Goal: Contribute content: Contribute content

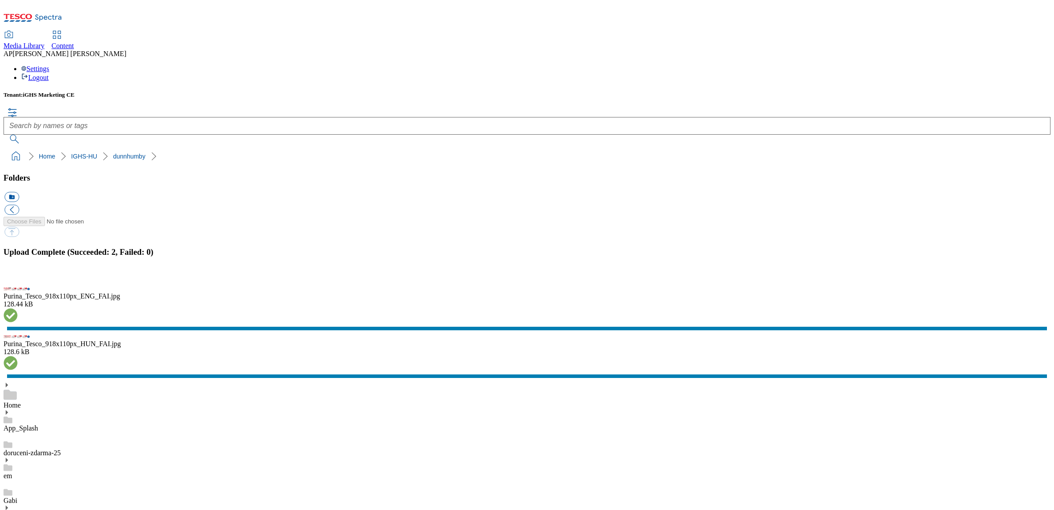
scroll to position [276, 0]
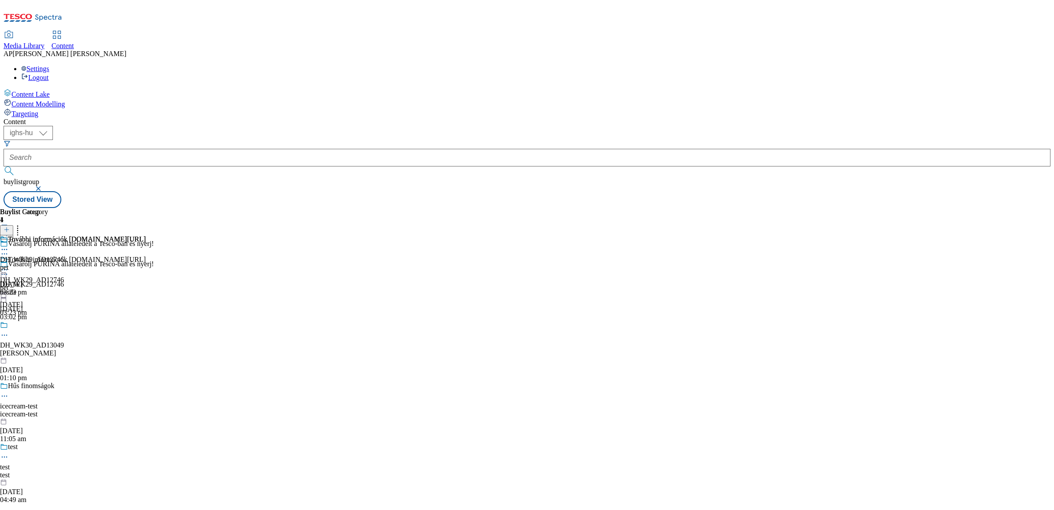
select select "ighs-hu"
click at [10, 231] on icon at bounding box center [7, 234] width 6 height 6
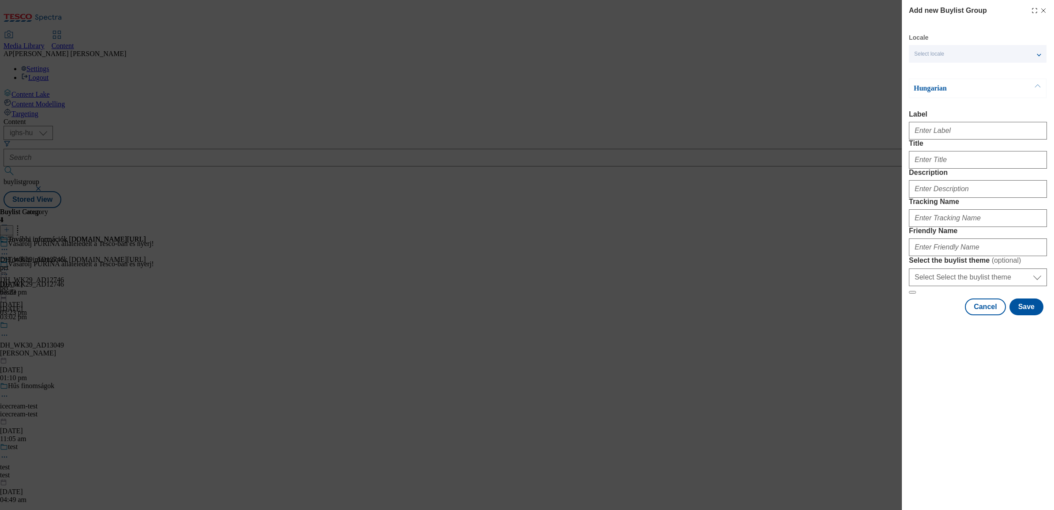
click at [937, 49] on div "Select locale" at bounding box center [978, 54] width 138 height 18
click at [921, 91] on input "English" at bounding box center [920, 91] width 11 height 11
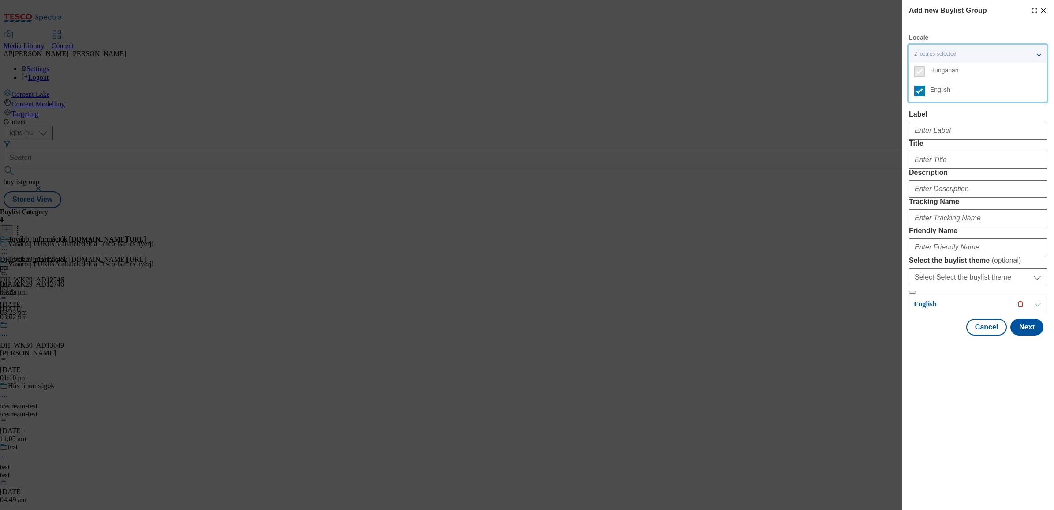
click at [832, 106] on div "Add new Buylist Group Locale 2 locales selected Hungarian English Hungarian Lab…" at bounding box center [527, 255] width 1054 height 510
click at [935, 56] on span "2 locales selected" at bounding box center [936, 54] width 42 height 7
click at [876, 91] on div "Add new Buylist Group Locale 2 locales selected Hungarian English Hungarian Lab…" at bounding box center [527, 255] width 1054 height 510
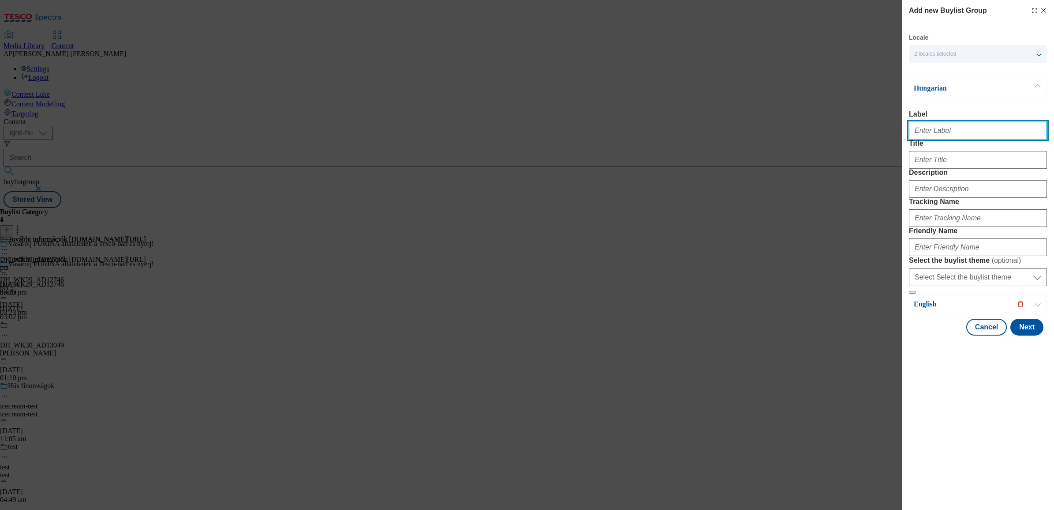
click at [935, 135] on input "Label" at bounding box center [978, 131] width 138 height 18
click at [937, 135] on input "Label" at bounding box center [978, 131] width 138 height 18
paste input "DH_WK29_AD12834"
type input "DH_WK29_AD12834"
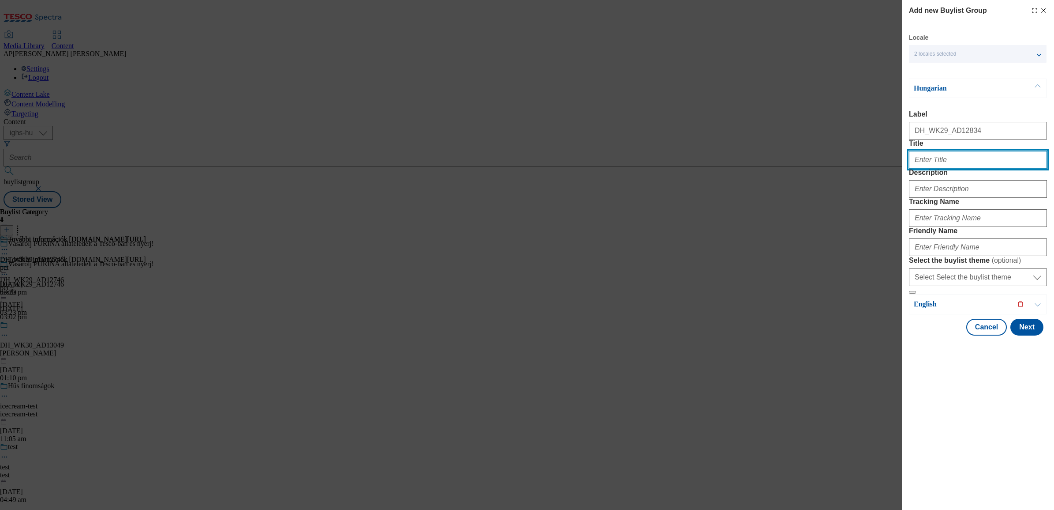
click at [951, 169] on input "Title" at bounding box center [978, 160] width 138 height 18
paste input "Magyar Tej - szívből jövő gondoskodás"
type input "Magyar Tej - szívből jövő gondoskodás"
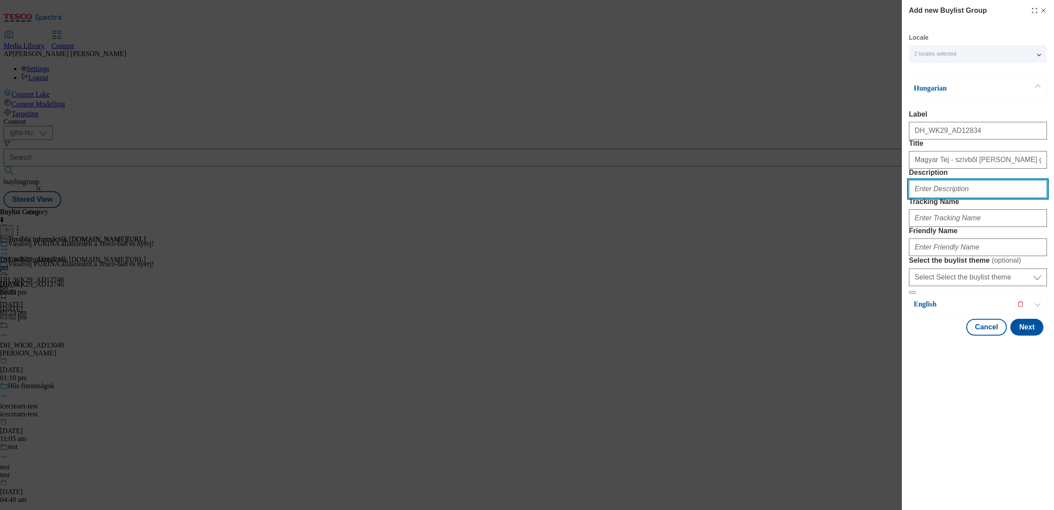
click at [941, 198] on input "Description" at bounding box center [978, 189] width 138 height 18
paste input "MagyarTejföl"
type input "MagyarTejföl"
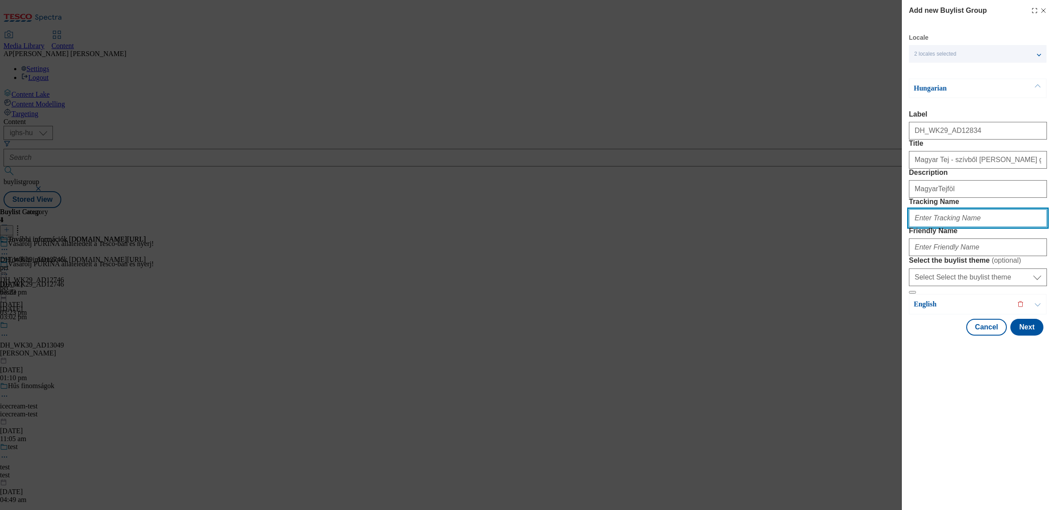
click at [950, 227] on input "Tracking Name" at bounding box center [978, 218] width 138 height 18
paste input "DH_HU_AD12834_BH"
type input "DH_HU_AD12834_BH"
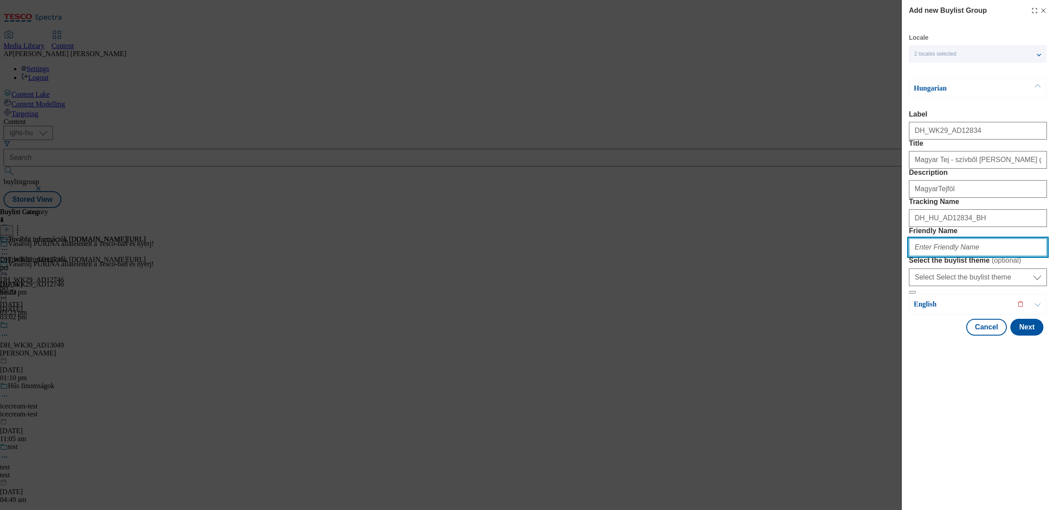
click at [940, 256] on input "Friendly Name" at bounding box center [978, 247] width 138 height 18
paste input "alfolditej"
type input "alfolditej"
click at [1025, 335] on button "Next" at bounding box center [1027, 327] width 33 height 17
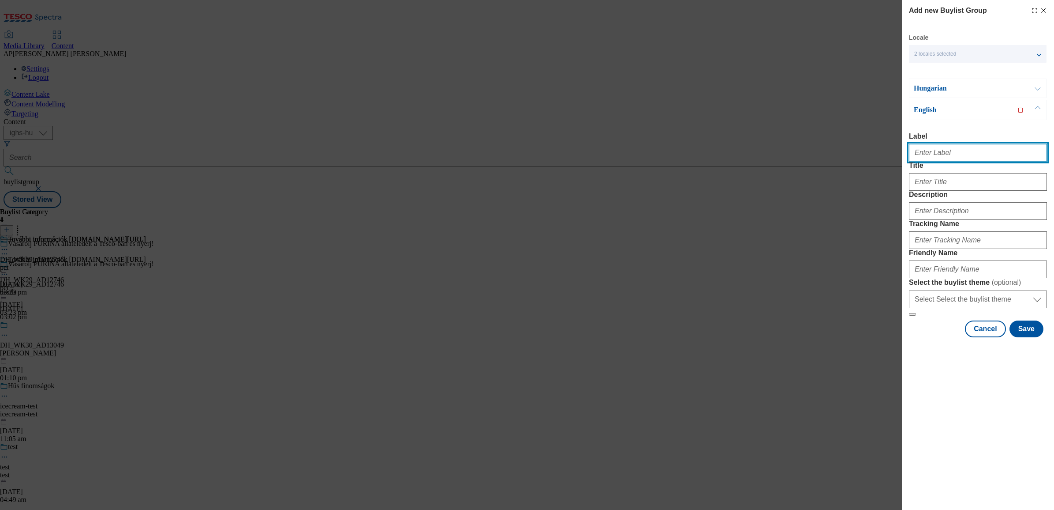
click at [916, 152] on input "Label" at bounding box center [978, 153] width 138 height 18
paste input "DH_WK29_AD12834"
type input "DH_WK29_AD12834"
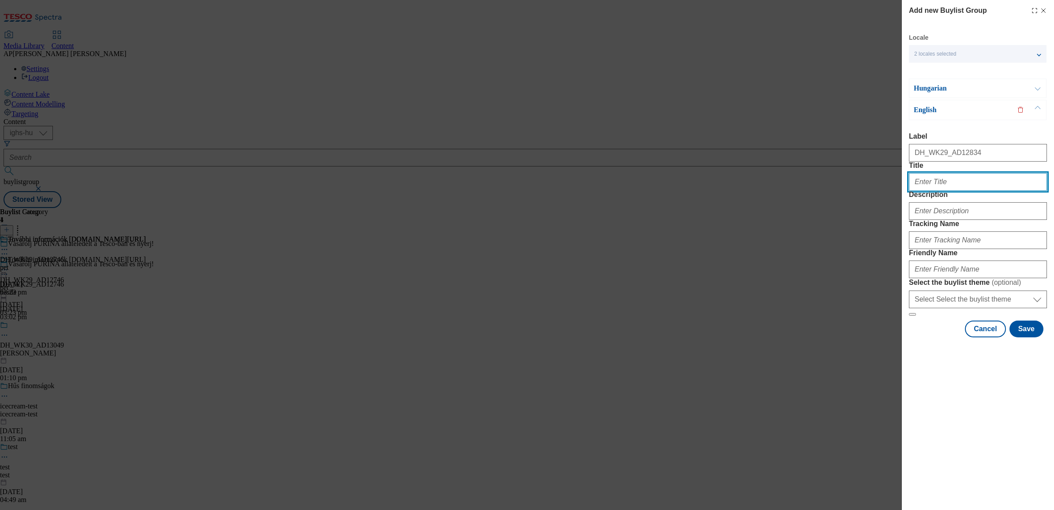
click at [961, 191] on input "Title" at bounding box center [978, 182] width 138 height 18
paste input "Magyar Tej – care from the heart"
type input "Magyar Tej – care from the heart"
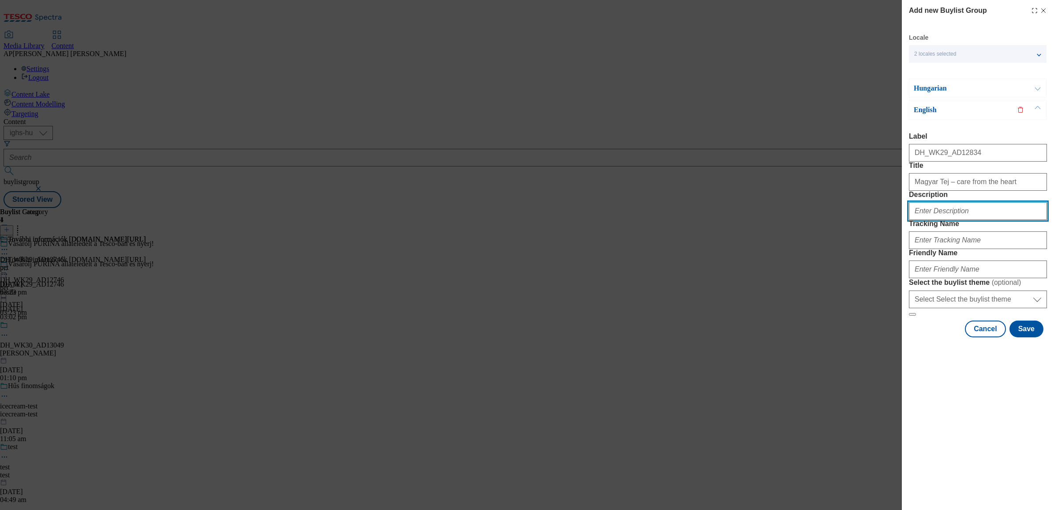
click at [967, 220] on input "Description" at bounding box center [978, 211] width 138 height 18
paste input "MagyarTejföl"
type input "MagyarTejföl"
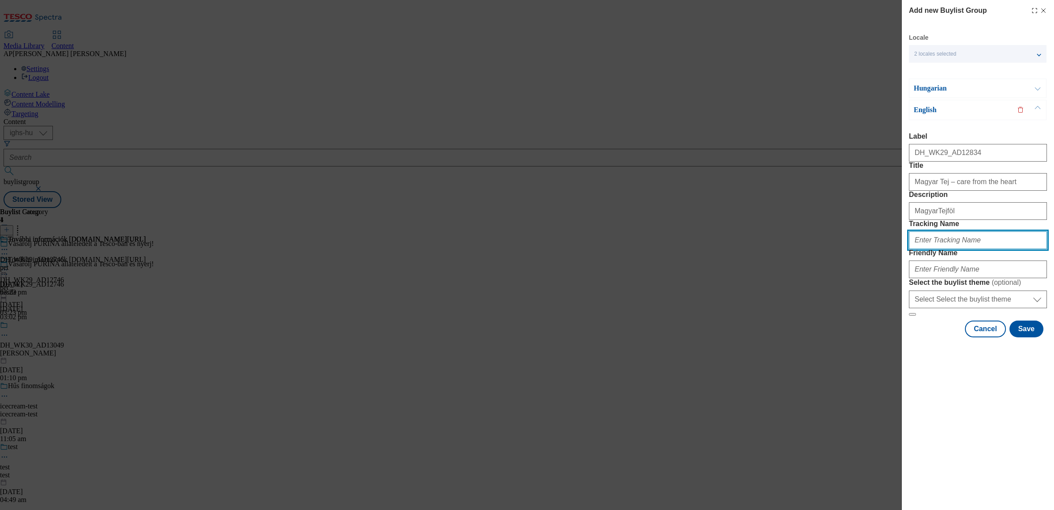
click at [940, 249] on input "Tracking Name" at bounding box center [978, 240] width 138 height 18
click at [958, 249] on input "Tracking Name" at bounding box center [978, 240] width 138 height 18
paste input "DH_EN_AD12834_BH"
type input "DH_EN_AD12834_BH"
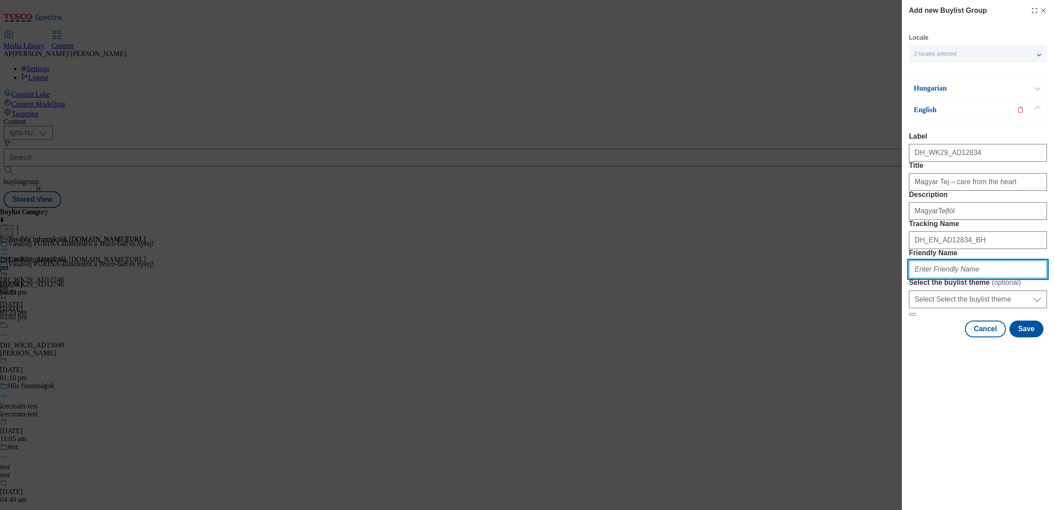
click at [958, 278] on input "Friendly Name" at bounding box center [978, 269] width 138 height 18
paste input "alfolditej"
type input "alfolditej"
click at [1033, 337] on button "Save" at bounding box center [1027, 328] width 34 height 17
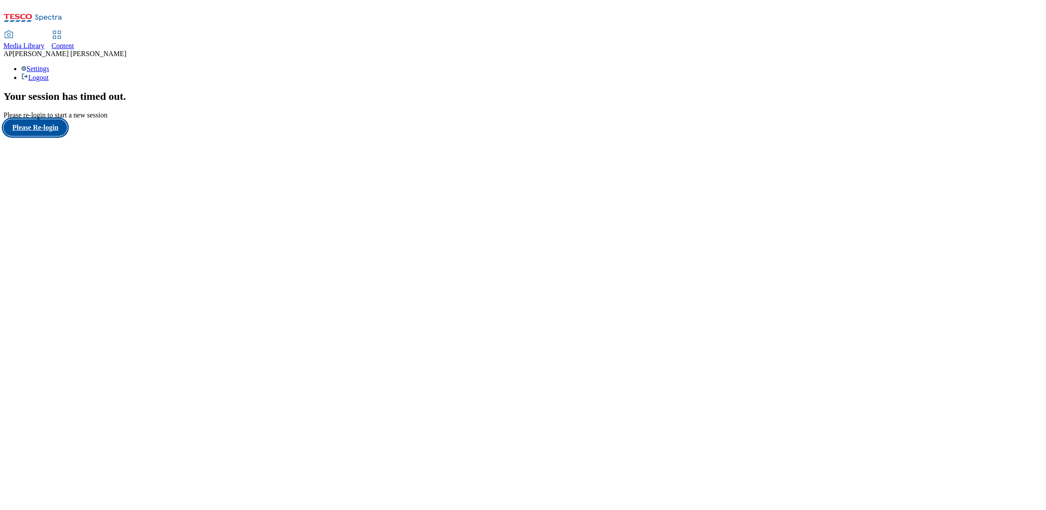
click at [38, 136] on button "Please Re-login" at bounding box center [36, 127] width 64 height 17
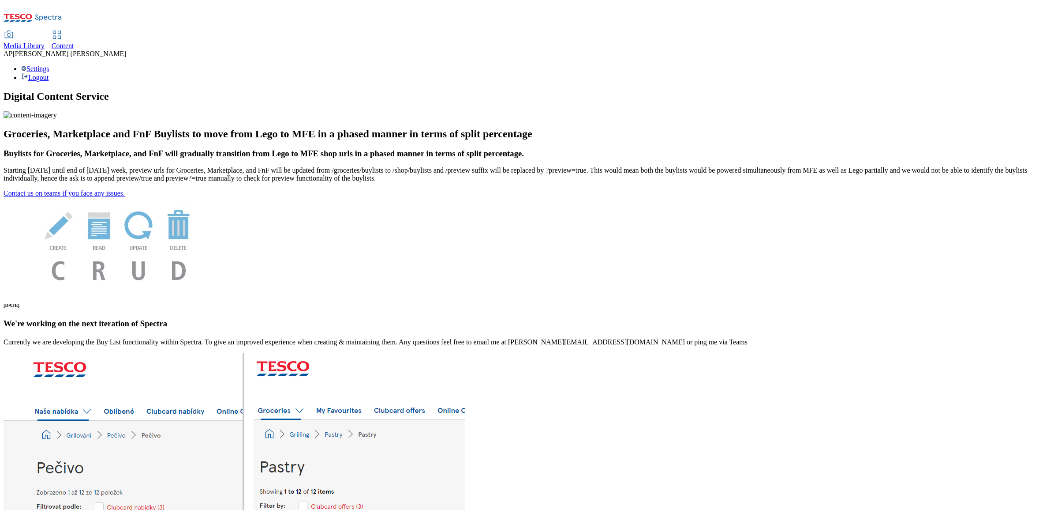
click at [74, 42] on span "Content" at bounding box center [63, 46] width 23 height 8
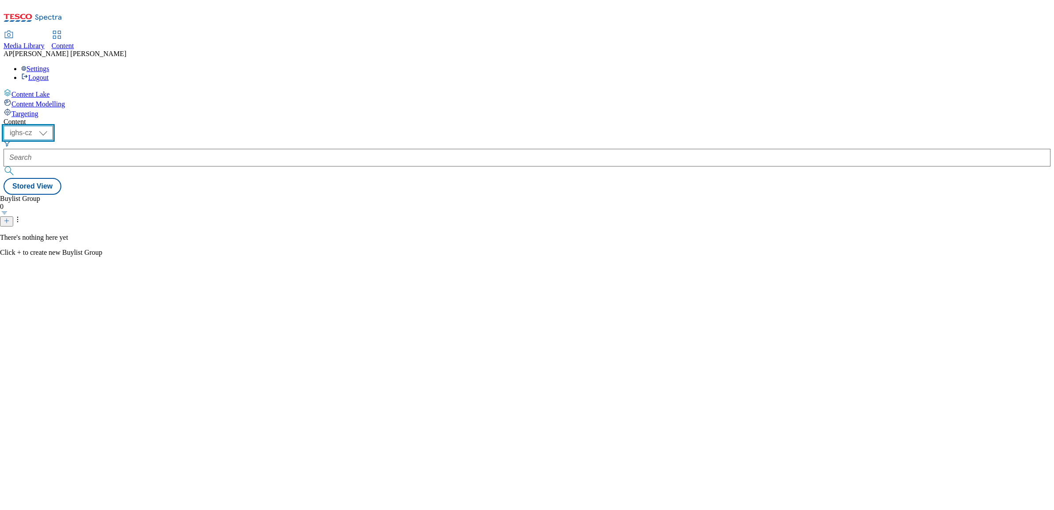
drag, startPoint x: 152, startPoint y: 69, endPoint x: 155, endPoint y: 79, distance: 10.9
click at [53, 126] on select "ighs-cz ighs-hu ighs-sk" at bounding box center [28, 133] width 49 height 14
select select "ighs-hu"
click at [53, 126] on select "ighs-cz ighs-hu ighs-sk" at bounding box center [28, 133] width 49 height 14
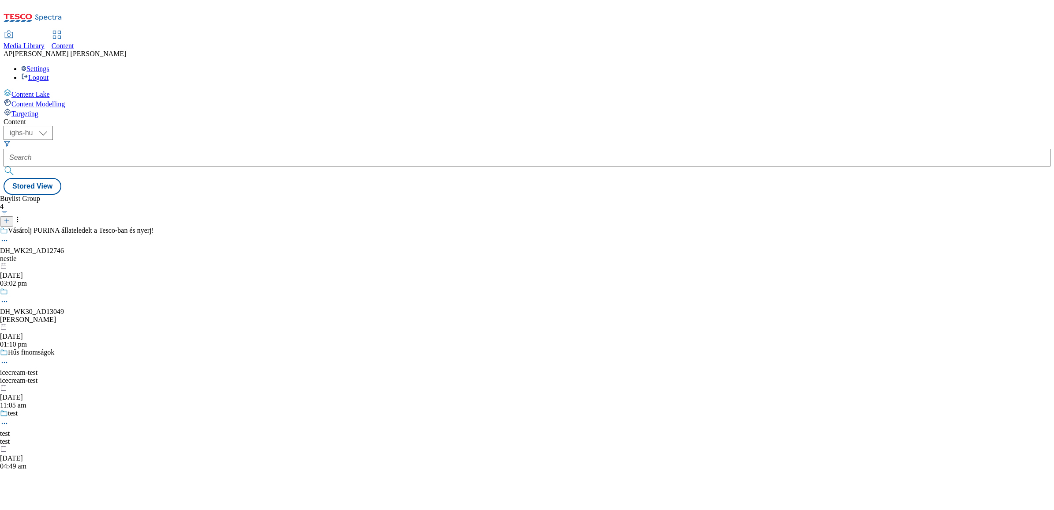
click at [10, 218] on icon at bounding box center [7, 221] width 6 height 6
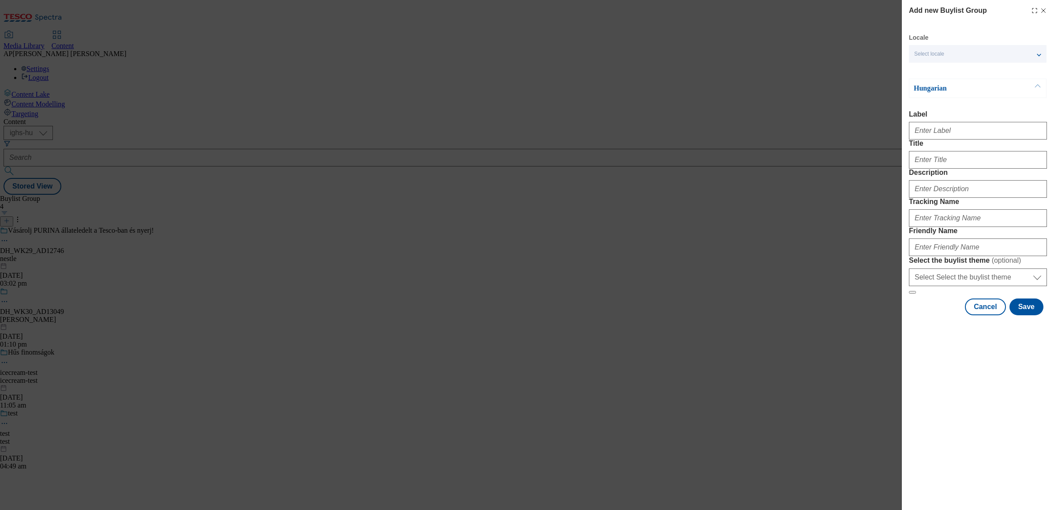
click at [950, 52] on div "Select locale" at bounding box center [978, 54] width 138 height 18
click at [943, 87] on span "English" at bounding box center [940, 89] width 20 height 5
click at [925, 87] on input "English" at bounding box center [920, 91] width 11 height 11
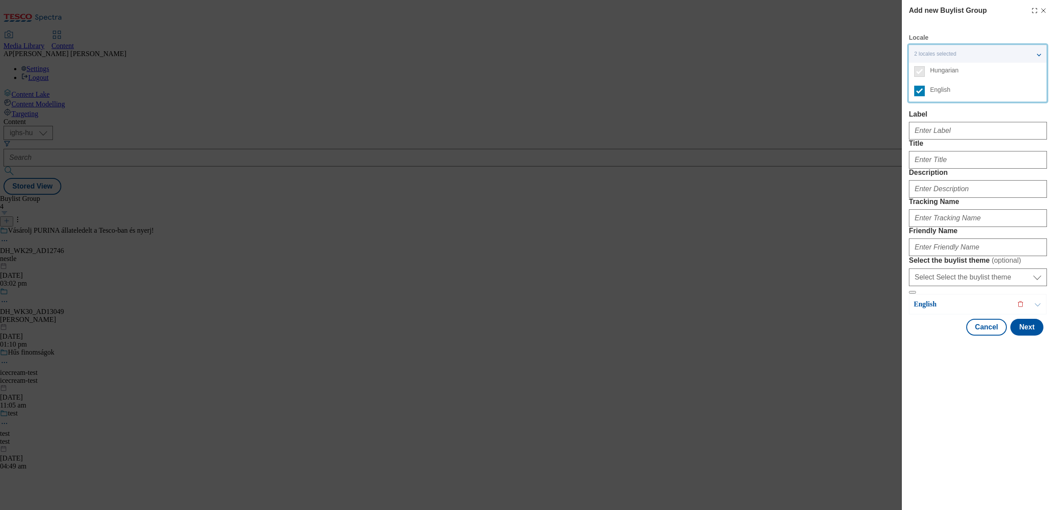
click at [882, 124] on div "Add new Buylist Group Locale 2 locales selected Hungarian English Hungarian Lab…" at bounding box center [527, 255] width 1054 height 510
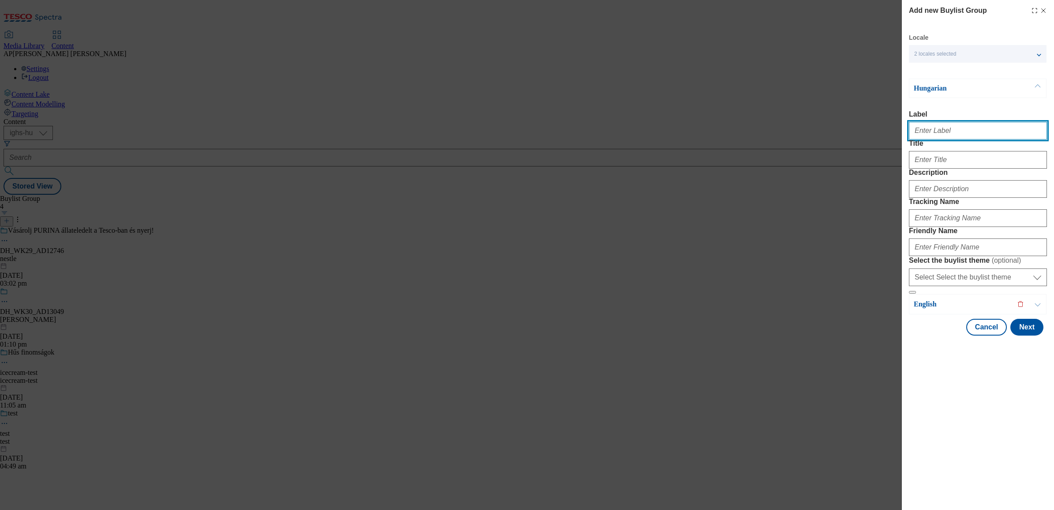
click at [940, 130] on input "Label" at bounding box center [978, 131] width 138 height 18
click at [930, 132] on input "Label" at bounding box center [978, 131] width 138 height 18
paste input "DH_WK29_AD12834"
type input "DH_WK29_AD12834"
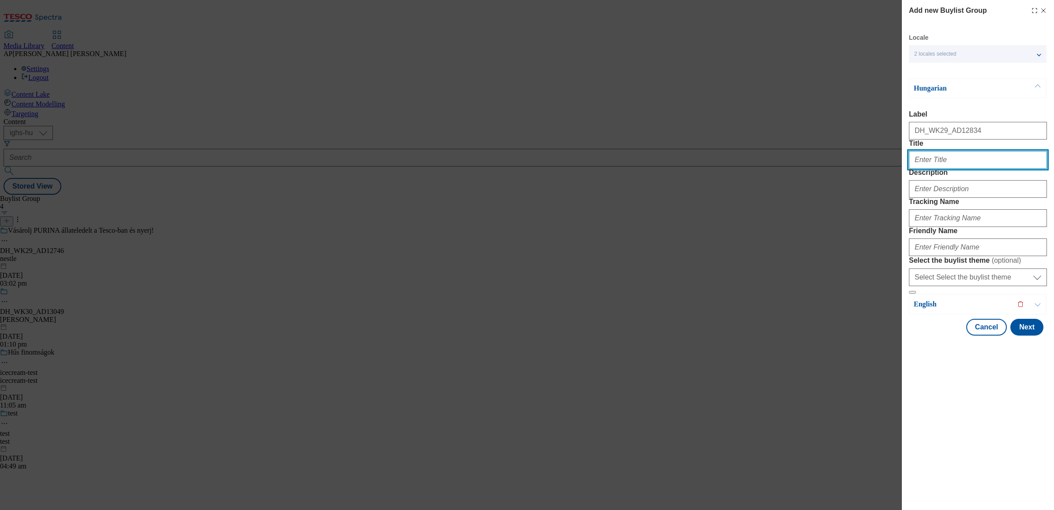
click at [936, 169] on input "Title" at bounding box center [978, 160] width 138 height 18
paste input "Magyar Tej - szívből jövő gondoskodás"
type input "Magyar Tej - szívből jövő gondoskodás"
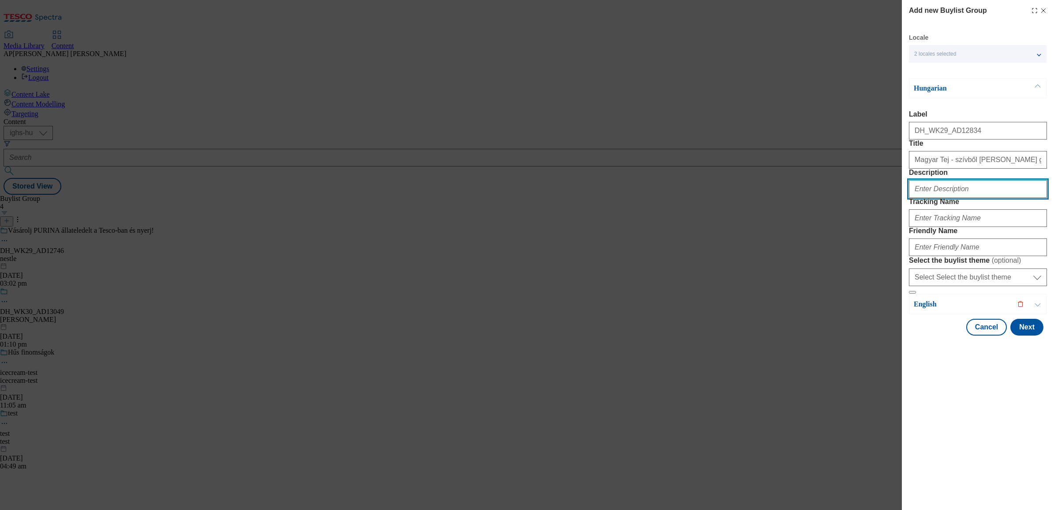
click at [925, 198] on input "Description" at bounding box center [978, 189] width 138 height 18
paste input "MagyarTejföl"
type input "MagyarTejföl"
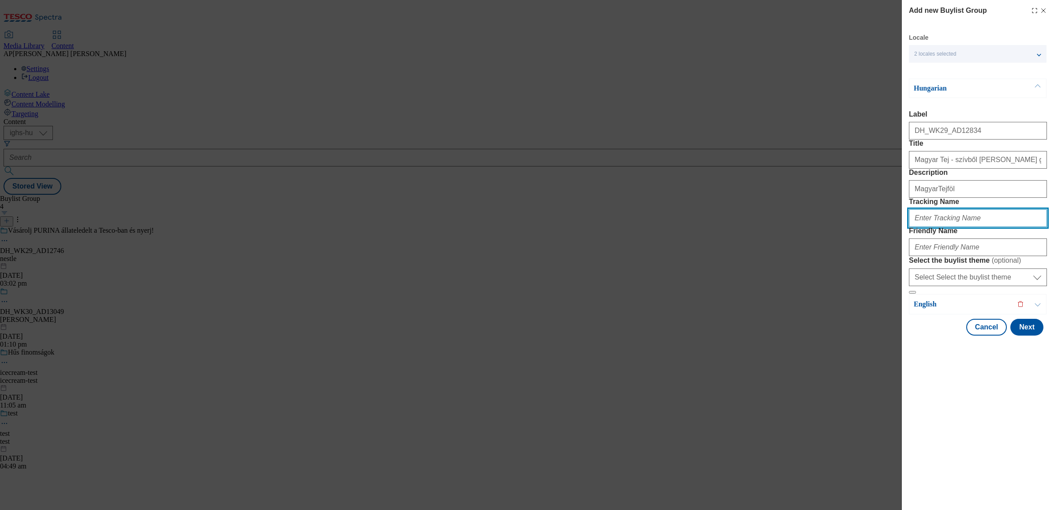
click at [943, 227] on input "Tracking Name" at bounding box center [978, 218] width 138 height 18
paste input "DH_HU_AD12834_BH"
type input "DH_HU_AD12834_BH"
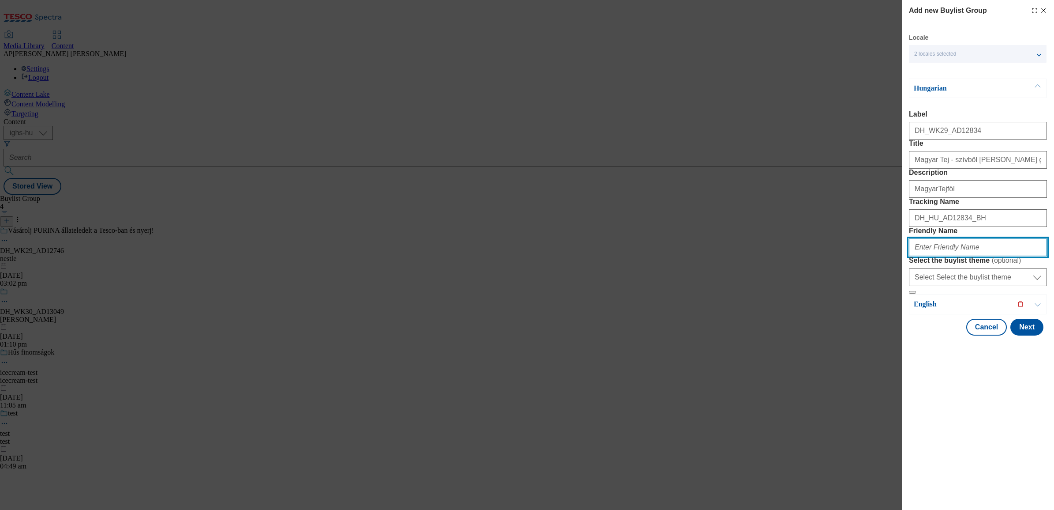
click at [967, 256] on input "Friendly Name" at bounding box center [978, 247] width 138 height 18
paste input "alfolditej"
type input "alfolditej"
click at [1032, 335] on button "Next" at bounding box center [1027, 327] width 33 height 17
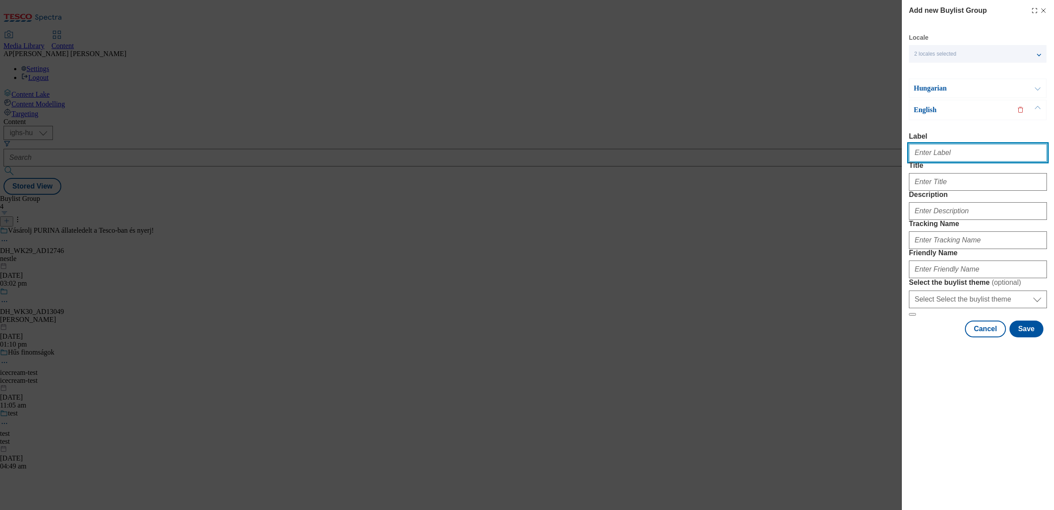
click at [937, 153] on input "Label" at bounding box center [978, 153] width 138 height 18
paste input "DH_WK29_AD12834"
type input "DH_WK29_AD12834"
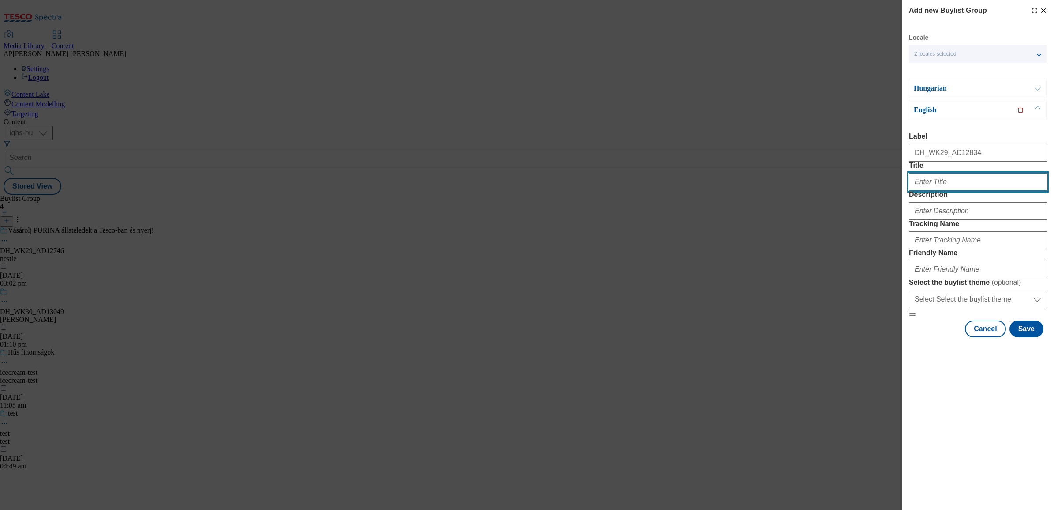
click at [956, 191] on input "Title" at bounding box center [978, 182] width 138 height 18
paste input "Magyar Tej – care from the heart"
type input "Magyar Tej – care from the heart"
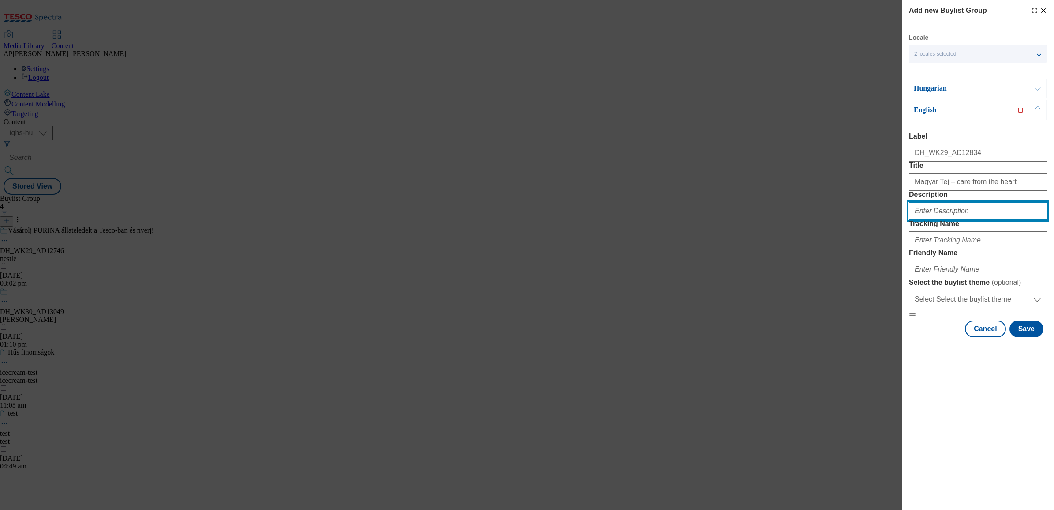
click at [964, 220] on input "Description" at bounding box center [978, 211] width 138 height 18
paste input "MagyarTejföl"
type input "MagyarTejföl"
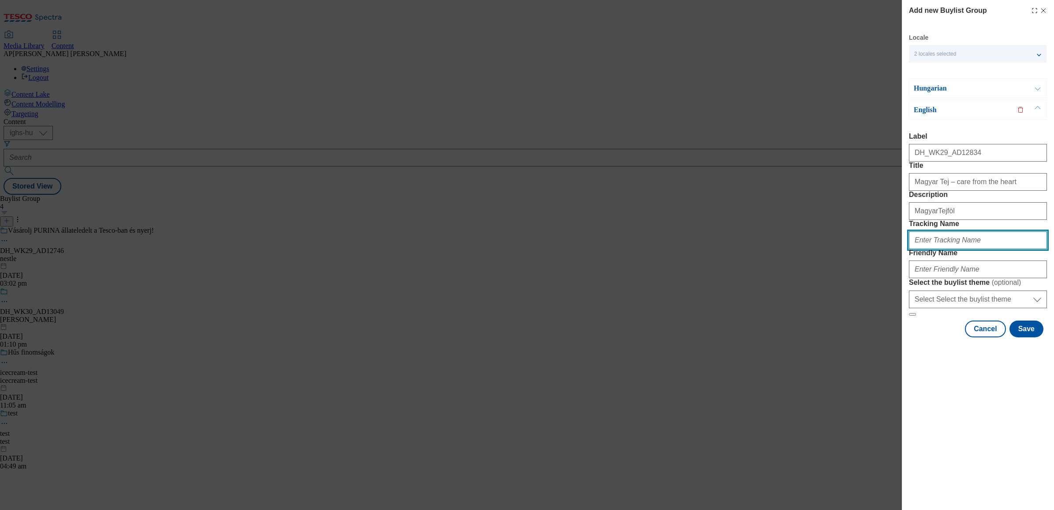
click at [972, 249] on input "Tracking Name" at bounding box center [978, 240] width 138 height 18
paste input "DH_EN_AD12834_BH"
type input "DH_EN_AD12834_BH"
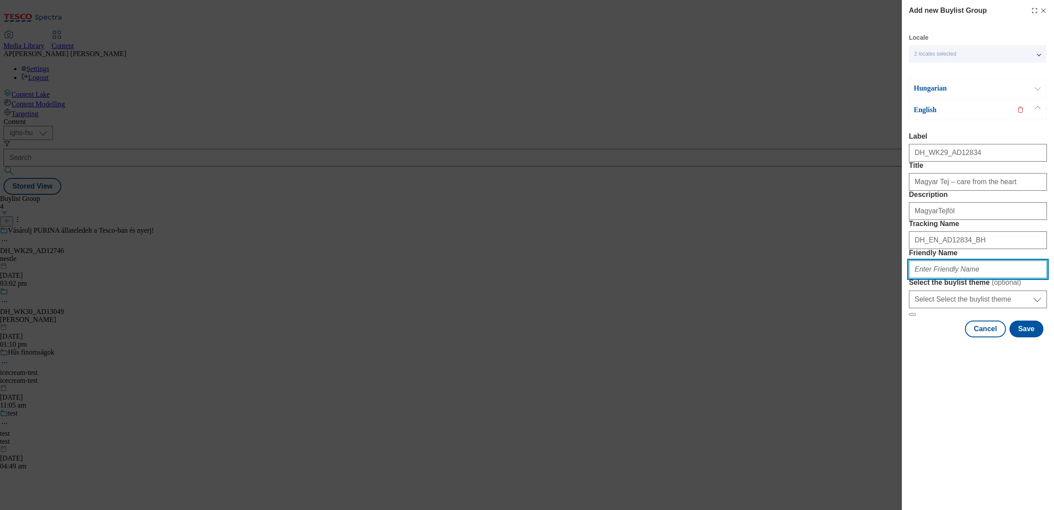
click at [921, 278] on input "Friendly Name" at bounding box center [978, 269] width 138 height 18
paste input "alfolditej"
type input "alfolditej"
click at [1035, 337] on button "Save" at bounding box center [1027, 328] width 34 height 17
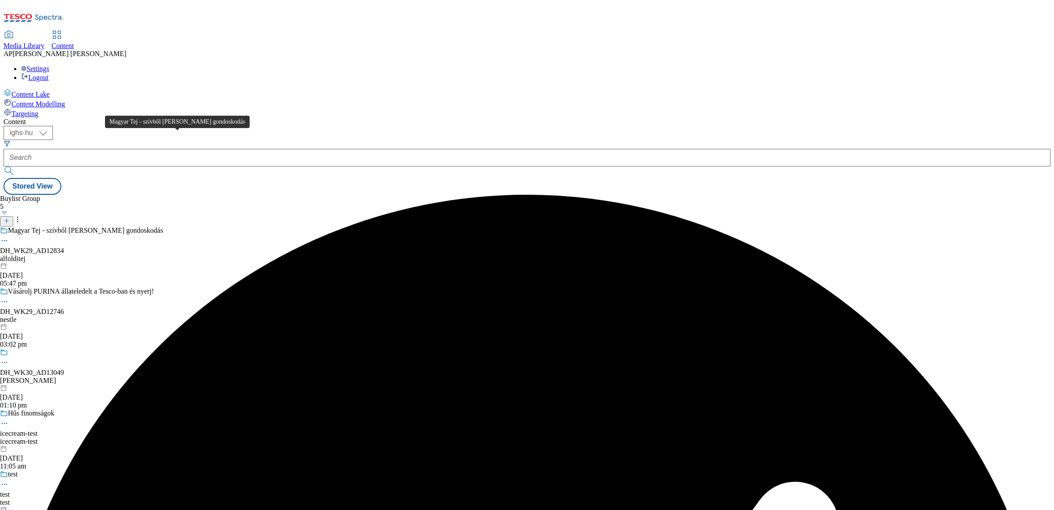
click at [155, 226] on div "Magyar Tej - szívből jövő gondoskodás" at bounding box center [85, 230] width 155 height 8
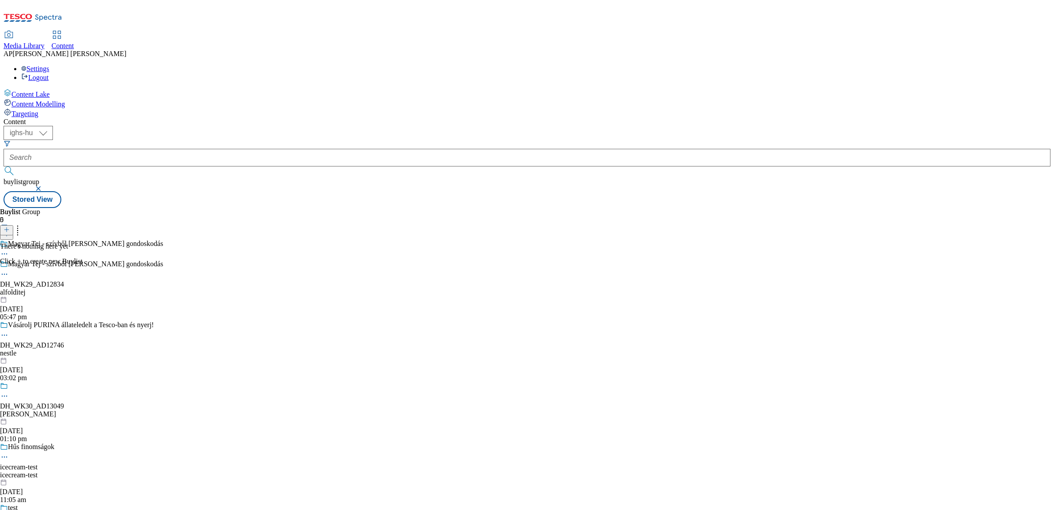
click at [10, 226] on icon at bounding box center [7, 229] width 6 height 6
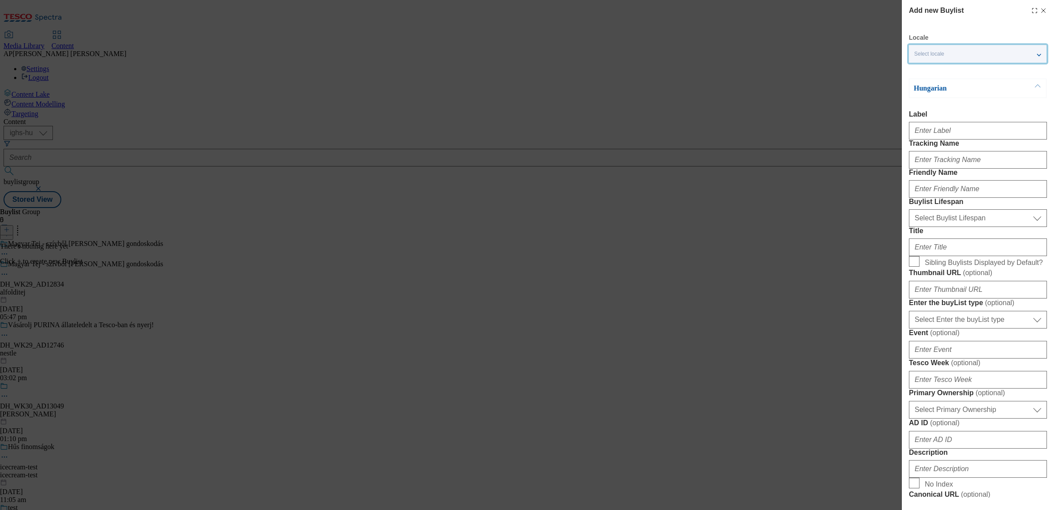
click at [955, 54] on div "Select locale" at bounding box center [978, 54] width 138 height 18
click at [939, 87] on span "English" at bounding box center [940, 89] width 20 height 5
click at [925, 86] on input "English" at bounding box center [920, 91] width 11 height 11
click at [857, 124] on div "Add new Buylist Locale 2 locales selected Hungarian English Hungarian Label Tra…" at bounding box center [527, 255] width 1054 height 510
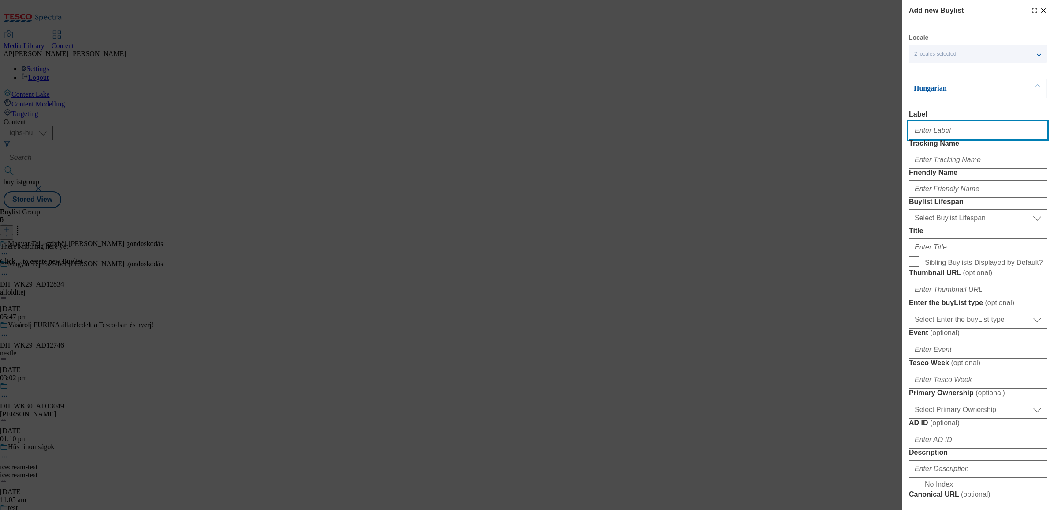
drag, startPoint x: 943, startPoint y: 131, endPoint x: 949, endPoint y: 138, distance: 8.5
click at [943, 131] on input "Label" at bounding box center [978, 131] width 138 height 18
click at [957, 131] on input "Label" at bounding box center [978, 131] width 138 height 18
paste input "DH_WK29_AD12834"
type input "DH_WK29_AD12834"
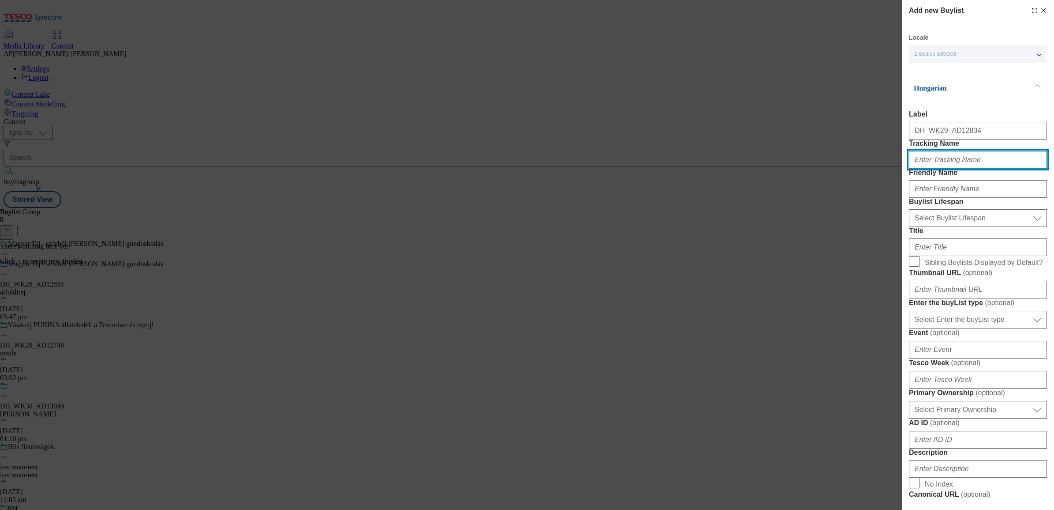
click at [974, 169] on input "Tracking Name" at bounding box center [978, 160] width 138 height 18
paste input "DH_HU_AD12834_BH"
type input "DH_HU_AD12834_BH"
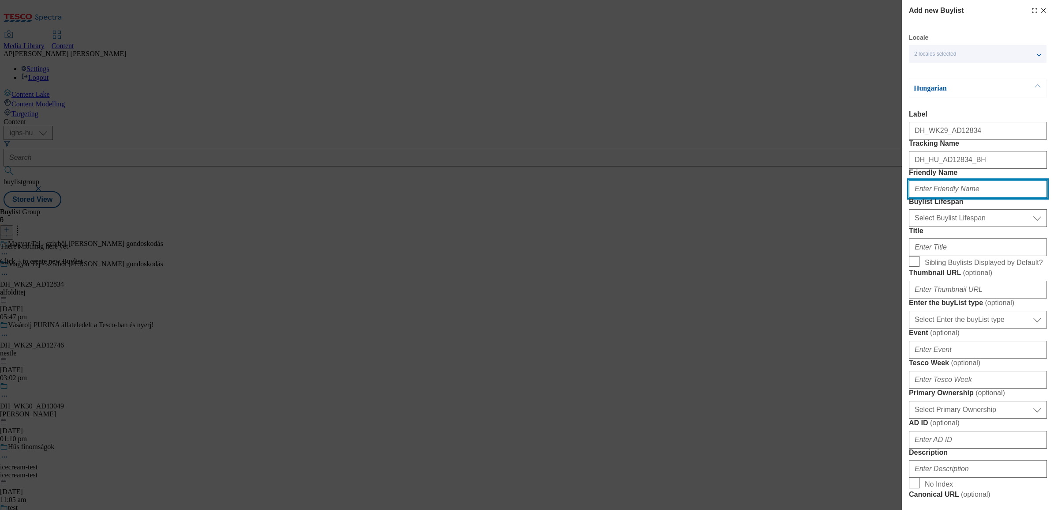
click at [940, 198] on input "Friendly Name" at bounding box center [978, 189] width 138 height 18
paste input "magyartejföl"
type input "magyartejföl"
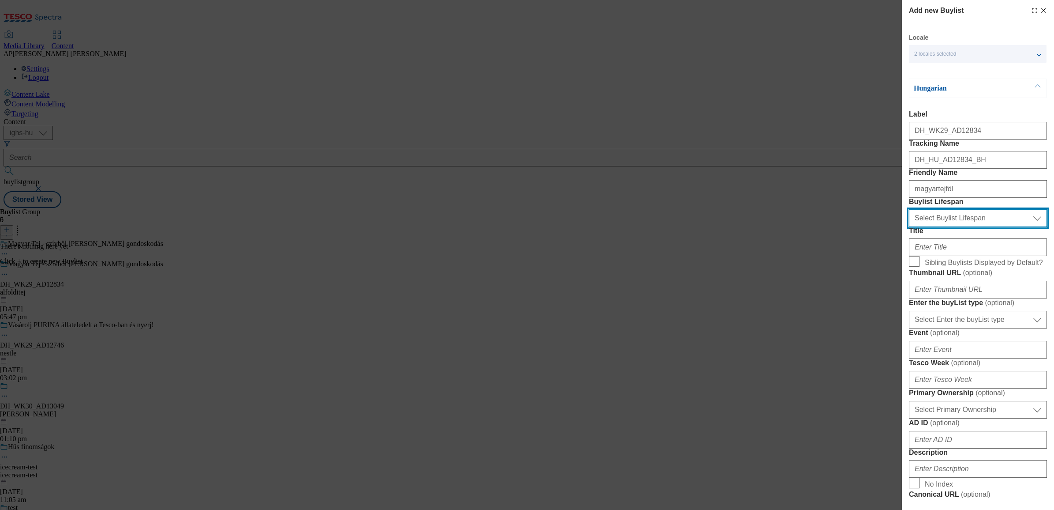
click at [985, 227] on select "Select Buylist Lifespan evergreen seasonal tactical" at bounding box center [978, 218] width 138 height 18
select select "seasonal"
click at [909, 227] on select "Select Buylist Lifespan evergreen seasonal tactical" at bounding box center [978, 218] width 138 height 18
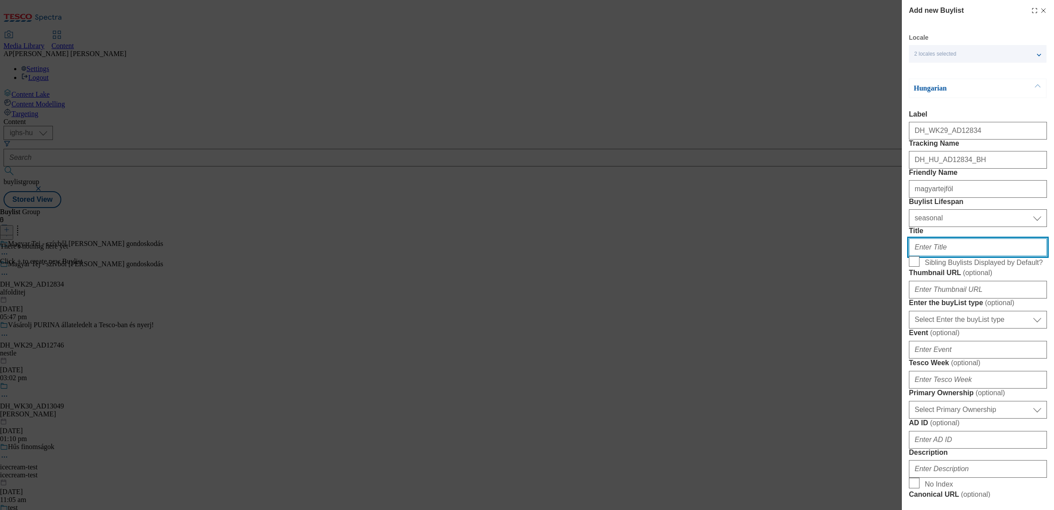
drag, startPoint x: 945, startPoint y: 312, endPoint x: 951, endPoint y: 312, distance: 5.7
click at [945, 256] on input "Title" at bounding box center [978, 247] width 138 height 18
paste input "100% magyar tej"
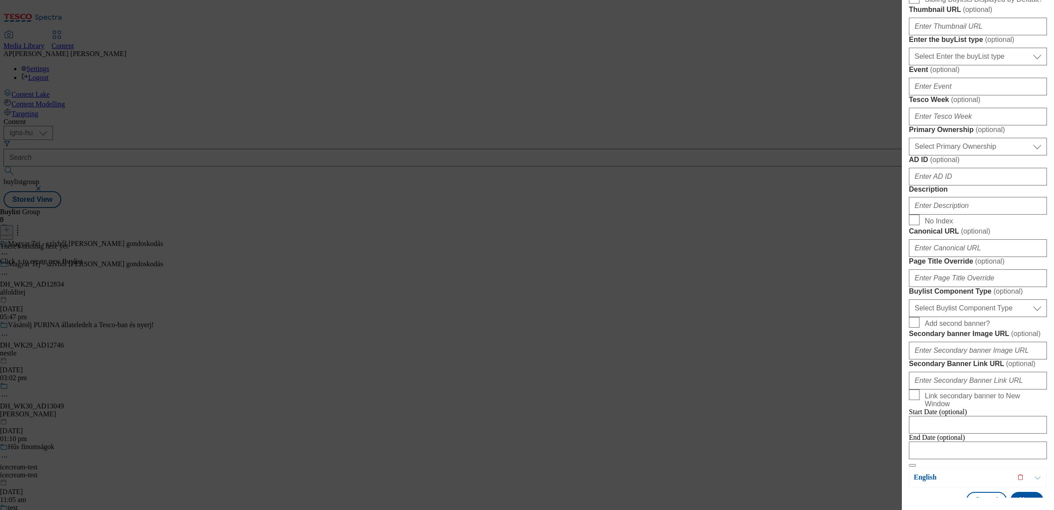
scroll to position [276, 0]
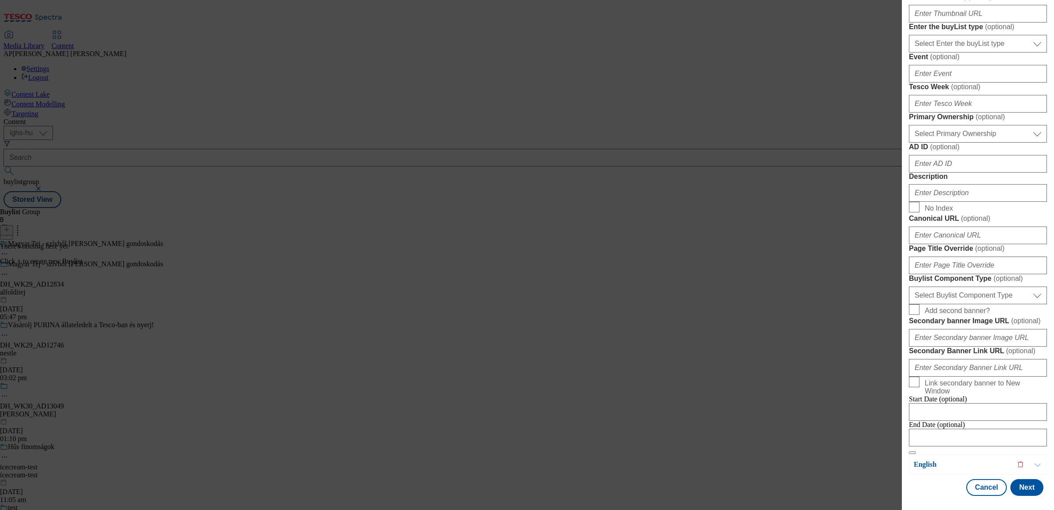
type input "100% magyar tej"
click at [979, 143] on select "Select Primary Ownership tesco dunnhumby" at bounding box center [978, 134] width 138 height 18
select select "dunnhumby"
click at [909, 143] on select "Select Primary Ownership tesco dunnhumby" at bounding box center [978, 134] width 138 height 18
click at [953, 113] on input "Tesco Week ( optional )" at bounding box center [978, 104] width 138 height 18
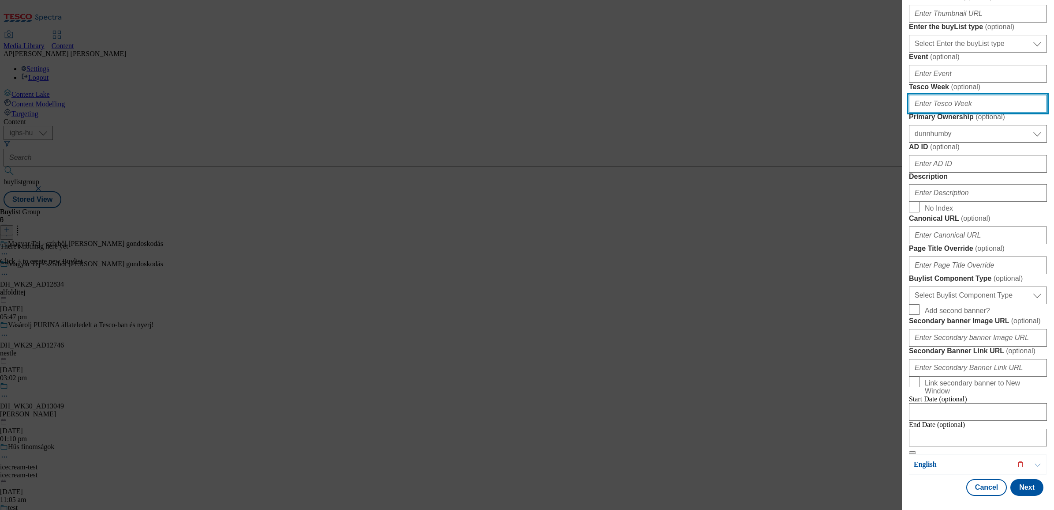
type input "29"
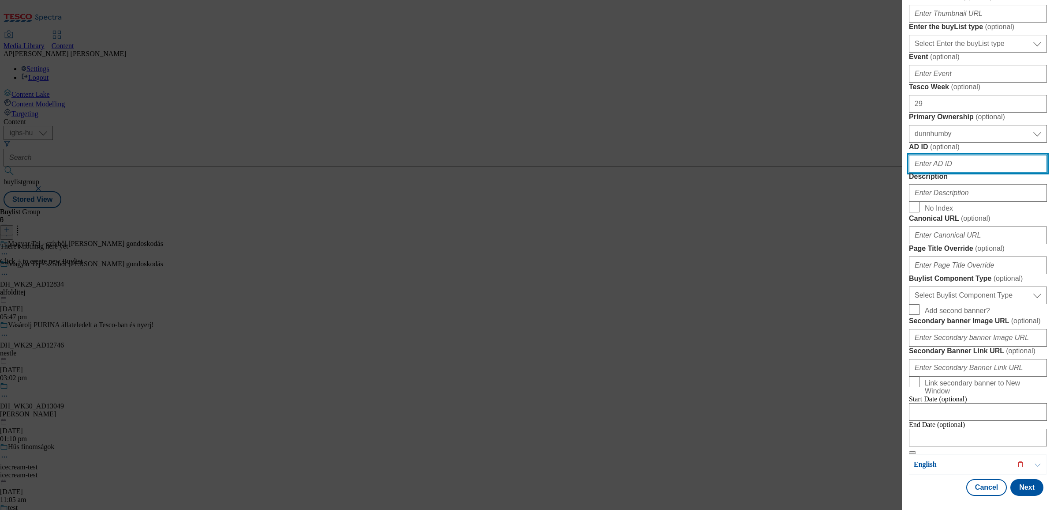
click at [943, 173] on input "AD ID ( optional )" at bounding box center [978, 164] width 138 height 18
paste input "12834"
type input "12834"
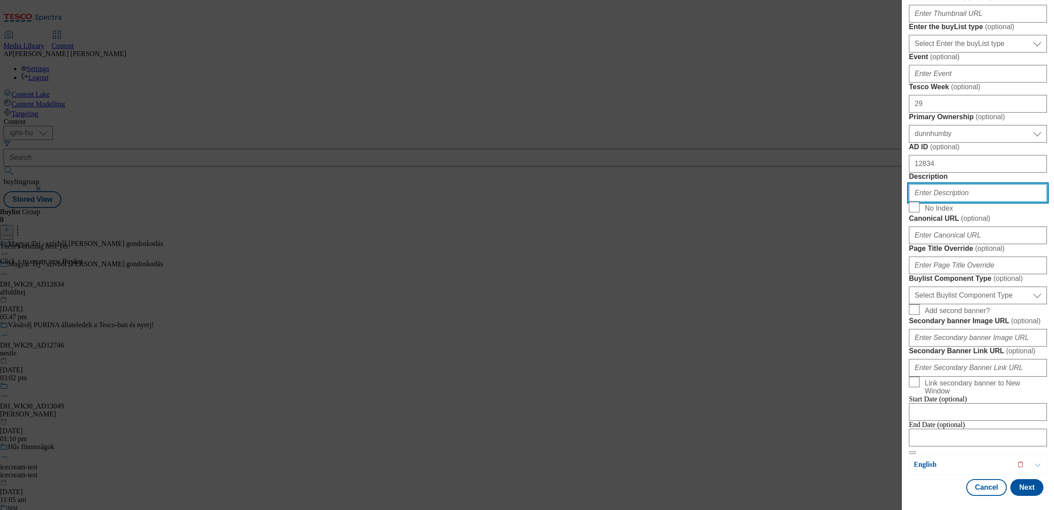
click at [938, 202] on input "Description" at bounding box center [978, 193] width 138 height 18
paste input "MagyarTejföl"
type input "MagyarTejföl"
click at [1024, 479] on button "Next" at bounding box center [1027, 487] width 33 height 17
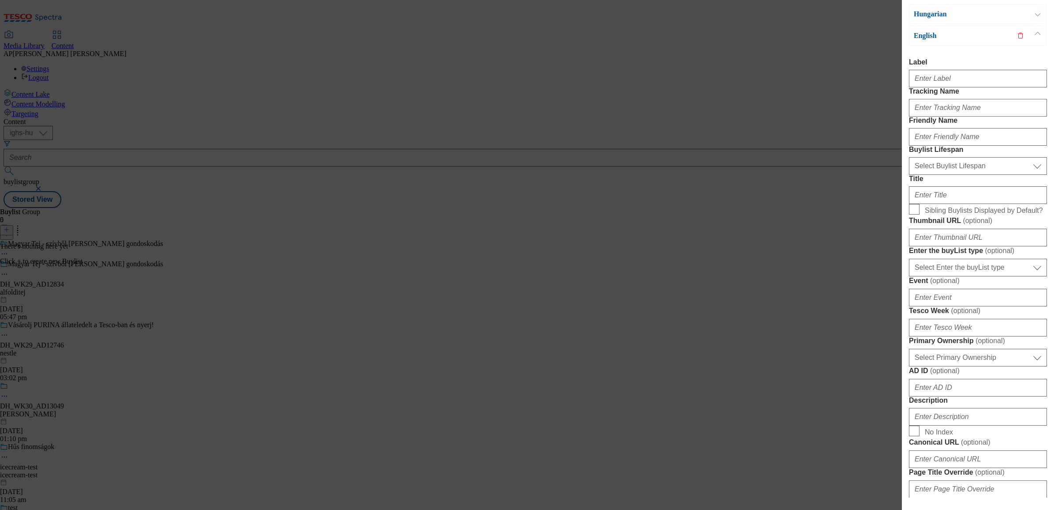
scroll to position [0, 0]
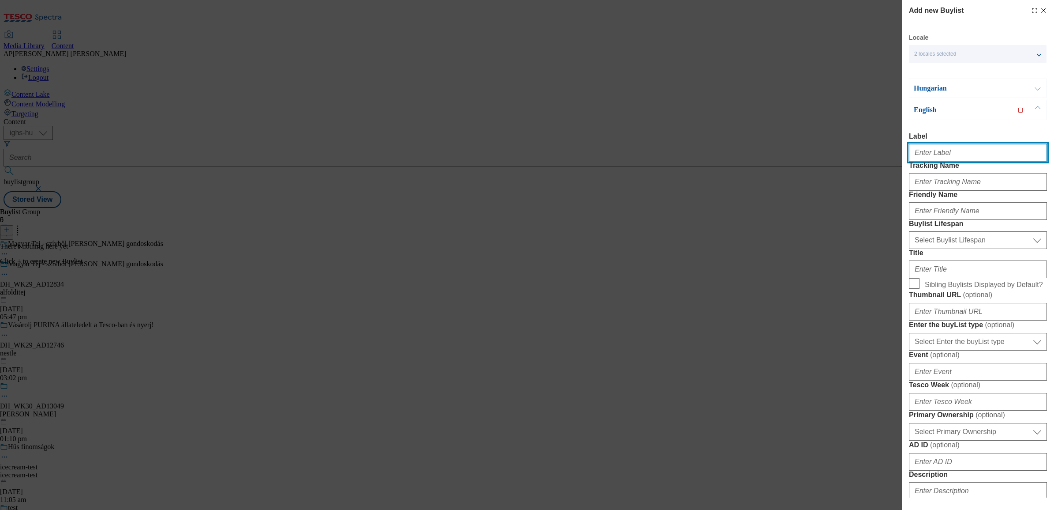
click at [938, 155] on input "Label" at bounding box center [978, 153] width 138 height 18
paste input "DH_WK29_AD12834"
type input "DH_WK29_AD12834"
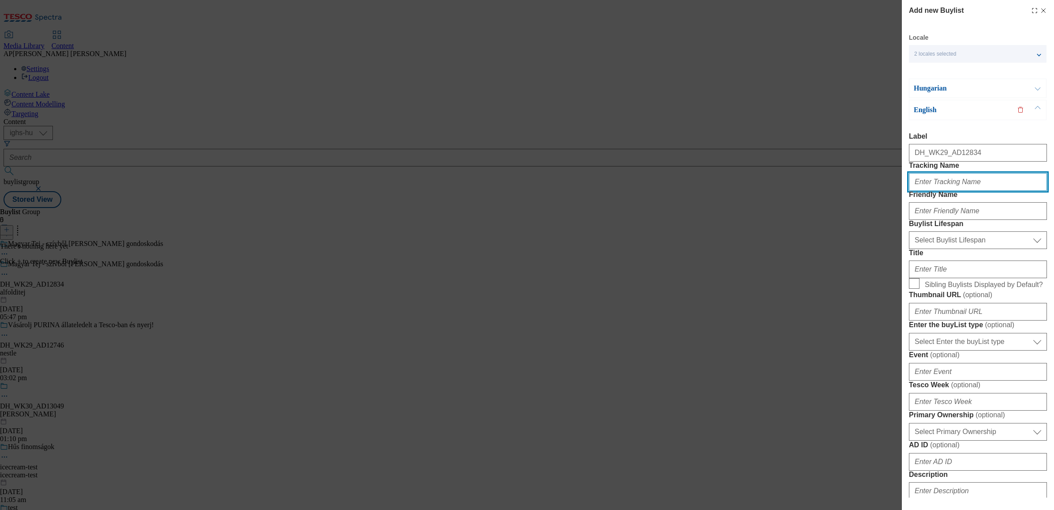
click at [946, 191] on input "Tracking Name" at bounding box center [978, 182] width 138 height 18
click at [965, 191] on input "Tracking Name" at bounding box center [978, 182] width 138 height 18
paste input "DH_EN_AD12834_BH"
type input "DH_EN_AD12834_BH"
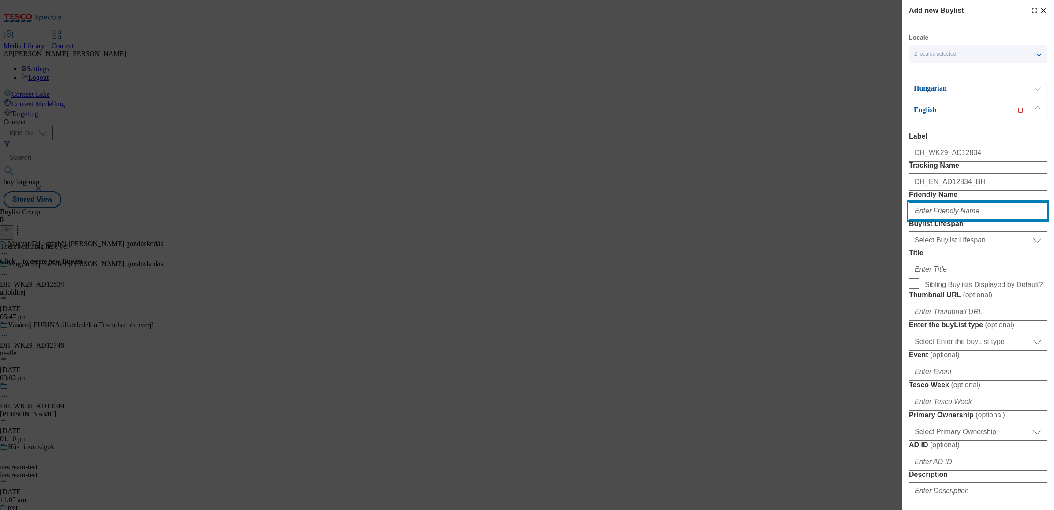
click at [985, 220] on input "Friendly Name" at bounding box center [978, 211] width 138 height 18
paste input "magyartejföl"
type input "magyartejföl"
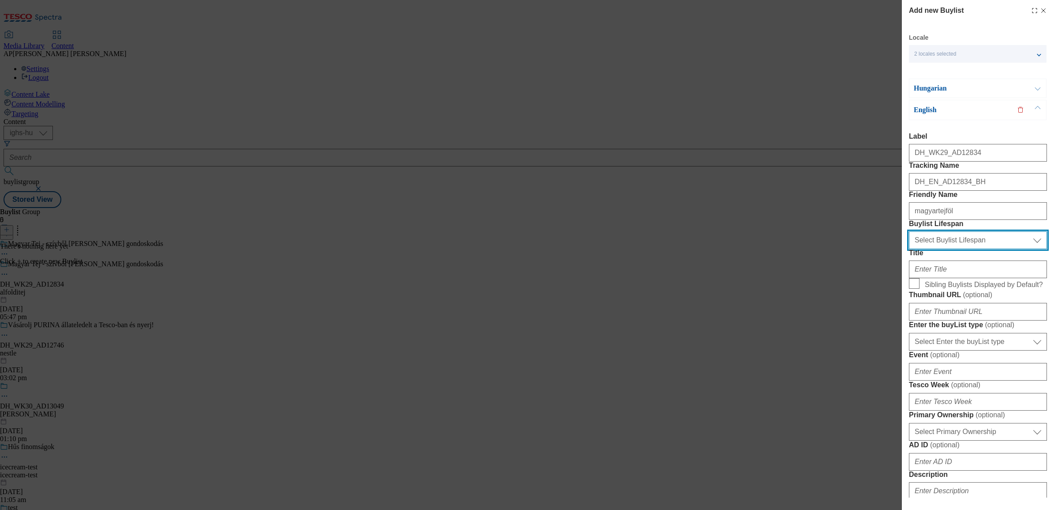
click at [966, 249] on select "Select Buylist Lifespan evergreen seasonal tactical" at bounding box center [978, 240] width 138 height 18
click at [909, 249] on select "Select Buylist Lifespan evergreen seasonal tactical" at bounding box center [978, 240] width 138 height 18
click at [957, 249] on select "Select Buylist Lifespan evergreen seasonal tactical" at bounding box center [978, 240] width 138 height 18
select select "seasonal"
click at [909, 249] on select "Select Buylist Lifespan evergreen seasonal tactical" at bounding box center [978, 240] width 138 height 18
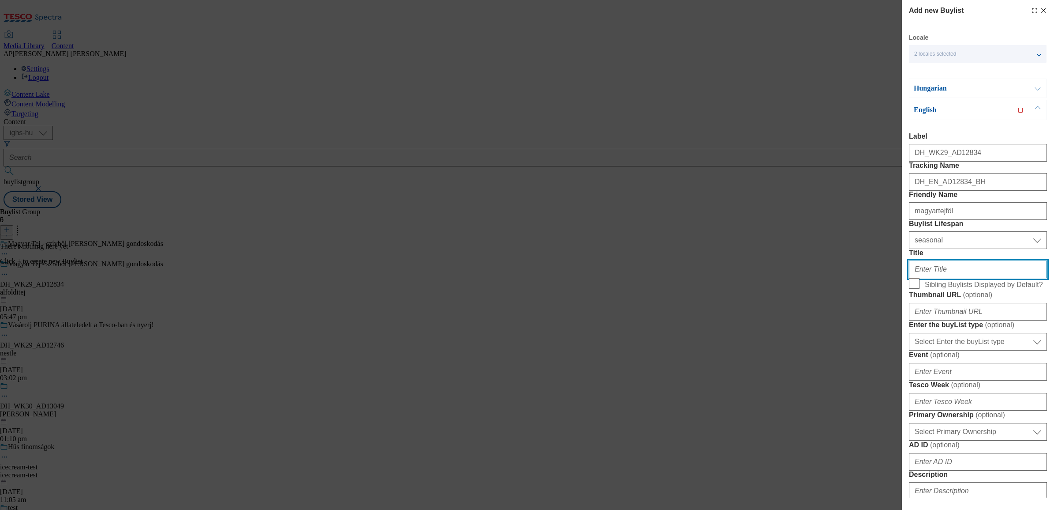
click at [942, 278] on input "Title" at bounding box center [978, 269] width 138 height 18
paste input "100% Hungarian milk"
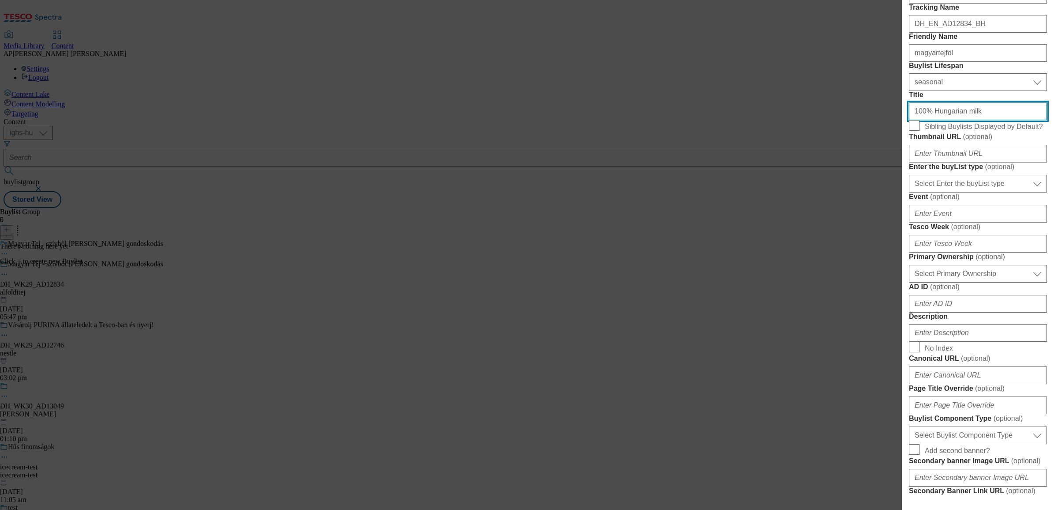
scroll to position [165, 0]
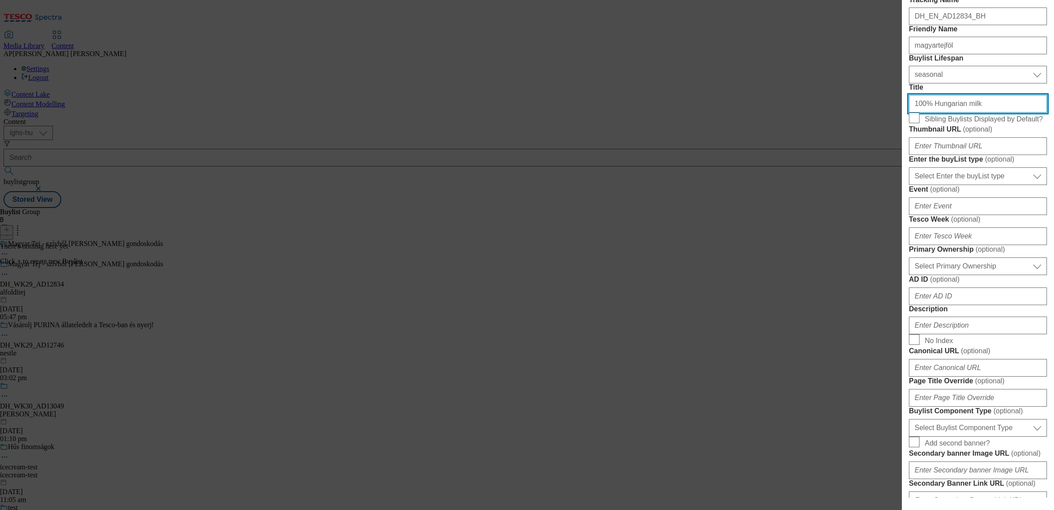
type input "100% Hungarian milk"
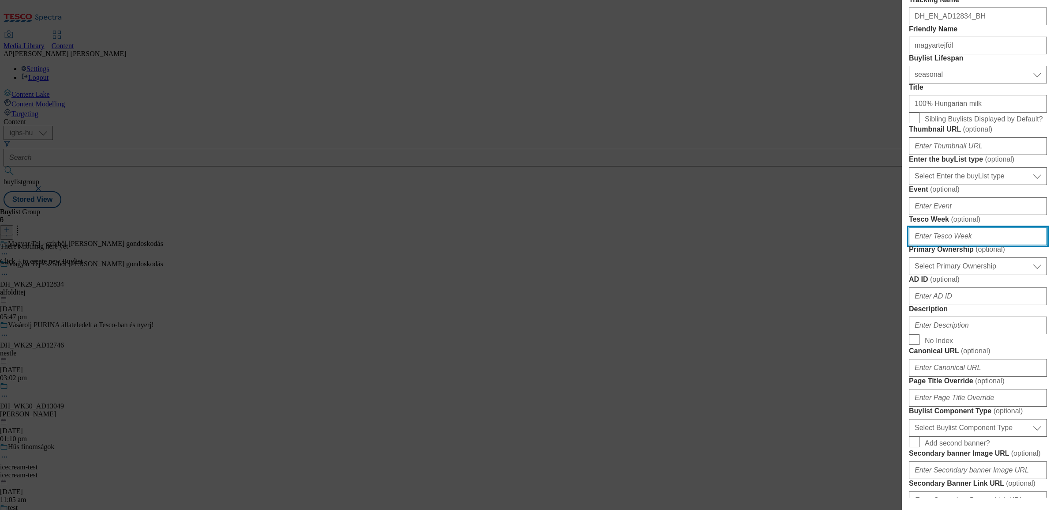
click at [956, 245] on input "Tesco Week ( optional )" at bounding box center [978, 236] width 138 height 18
type input "29"
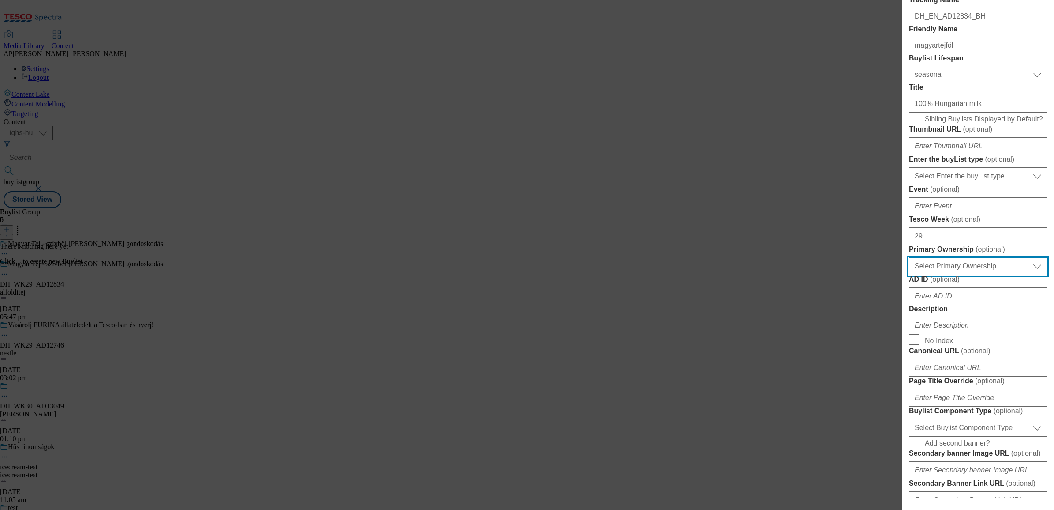
click at [962, 275] on select "Select Primary Ownership tesco dunnhumby" at bounding box center [978, 266] width 138 height 18
select select "dunnhumby"
click at [909, 275] on select "Select Primary Ownership tesco dunnhumby" at bounding box center [978, 266] width 138 height 18
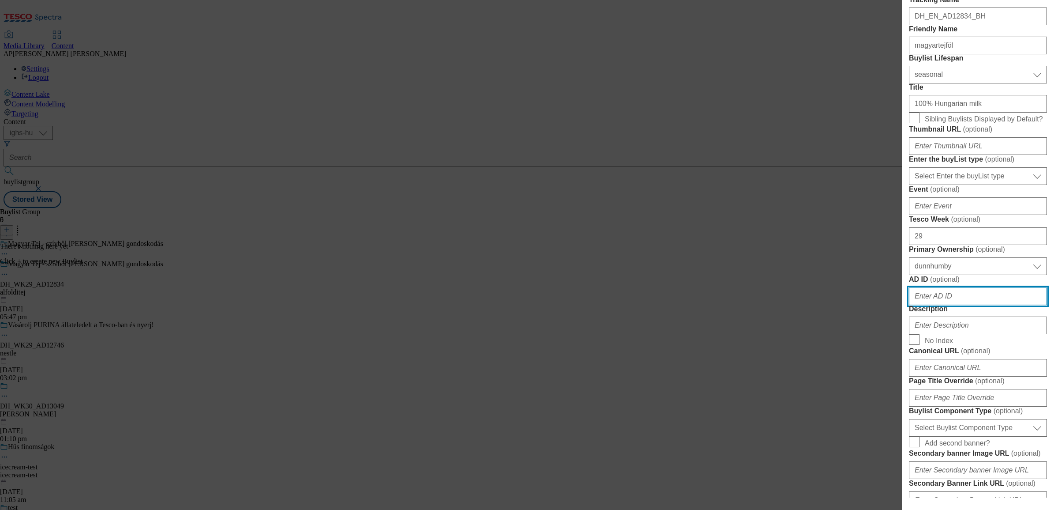
click at [964, 305] on input "AD ID ( optional )" at bounding box center [978, 296] width 138 height 18
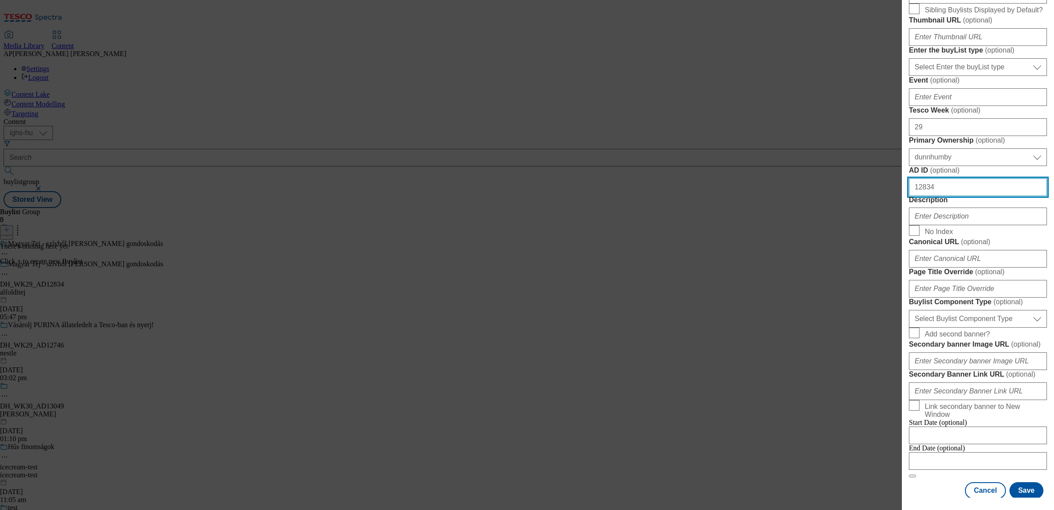
scroll to position [276, 0]
type input "12834"
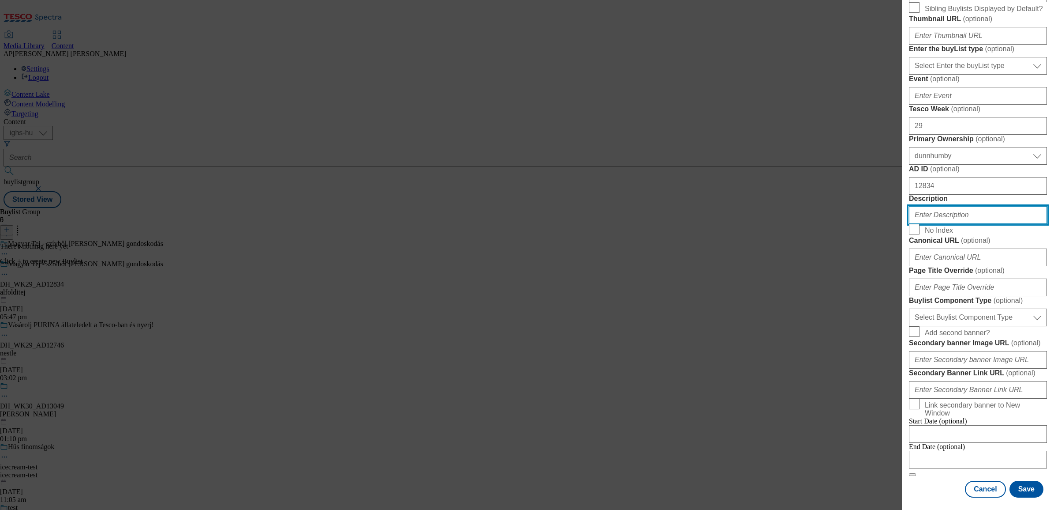
click at [984, 224] on input "Description" at bounding box center [978, 215] width 138 height 18
paste input "MagyarTejföl"
type input "MagyarTejföl"
click at [820, 394] on div "Add new Buylist Locale 2 locales selected Hungarian English Hungarian Label DH_…" at bounding box center [527, 255] width 1054 height 510
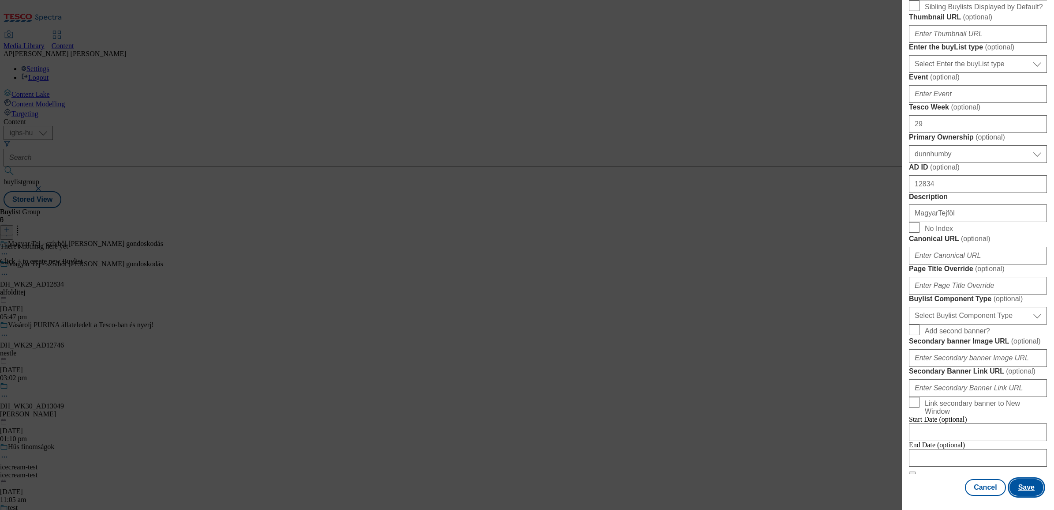
click at [1020, 479] on button "Save" at bounding box center [1027, 487] width 34 height 17
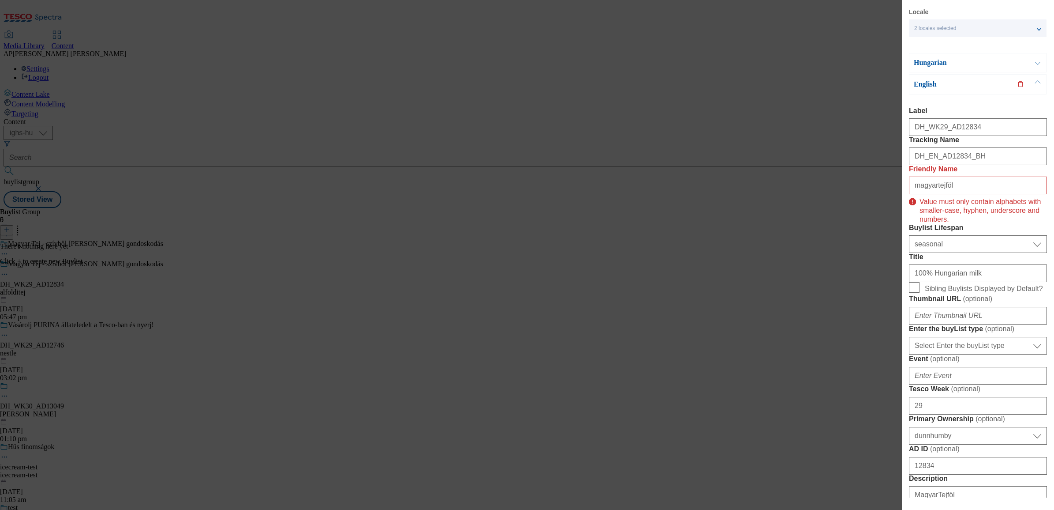
scroll to position [0, 0]
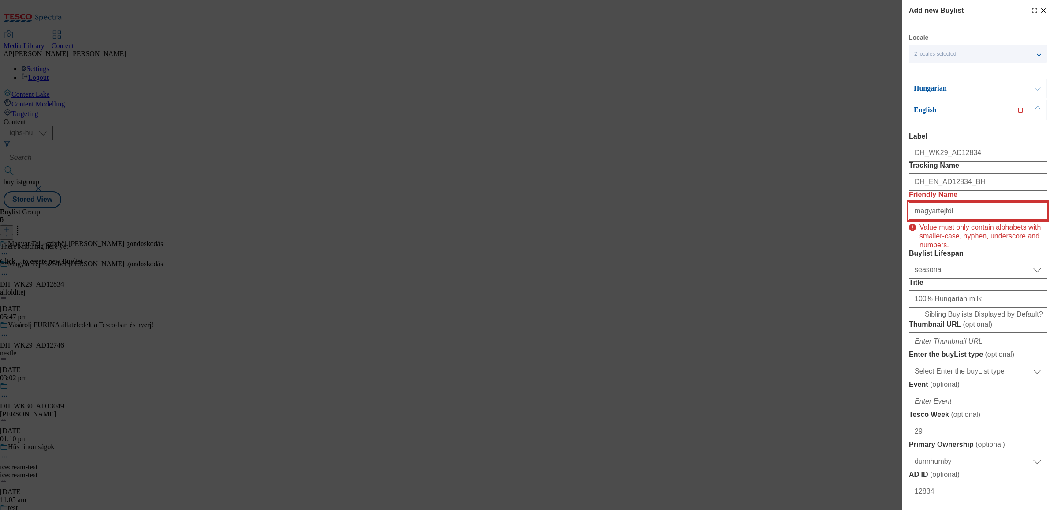
click at [943, 220] on input "magyartejföl" at bounding box center [978, 211] width 138 height 18
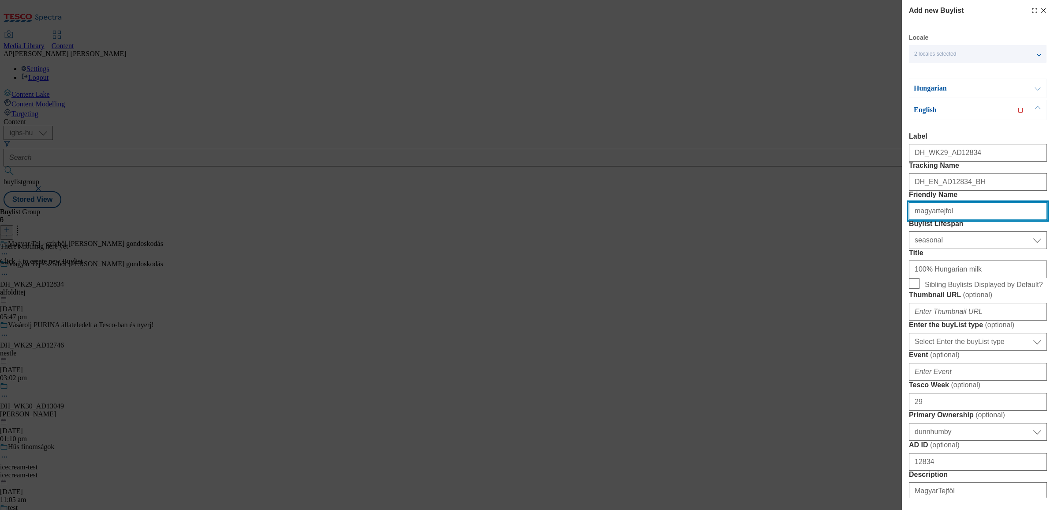
type input "magyartejfol"
click at [1038, 86] on button "Modal" at bounding box center [1038, 88] width 17 height 19
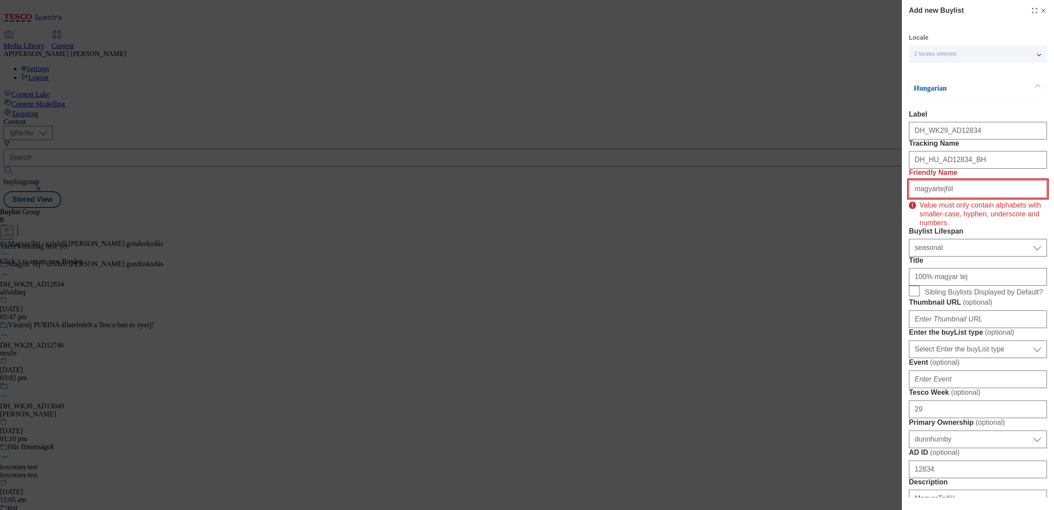
click at [947, 198] on input "magyartejföl" at bounding box center [978, 189] width 138 height 18
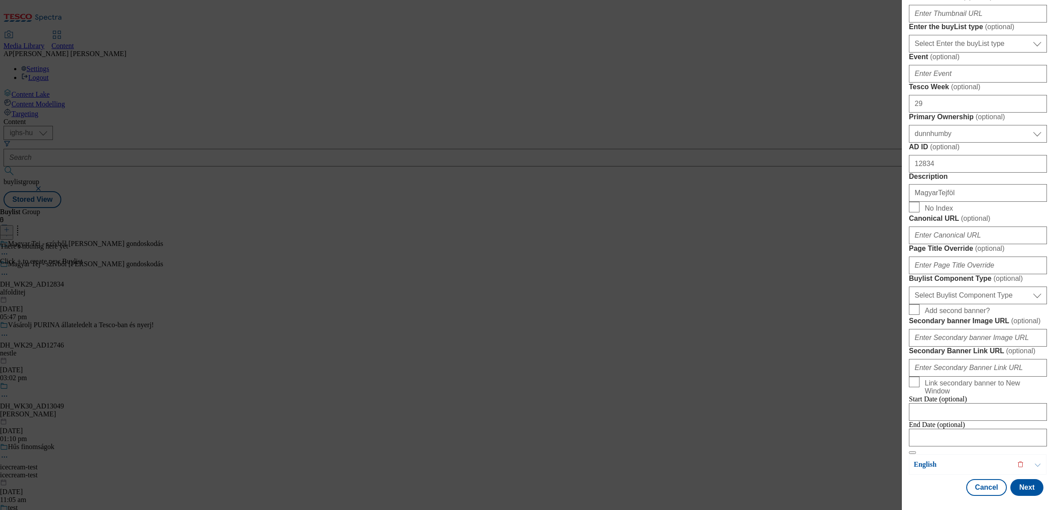
scroll to position [604, 0]
type input "magyartejfol"
click at [1023, 479] on button "Next" at bounding box center [1027, 487] width 33 height 17
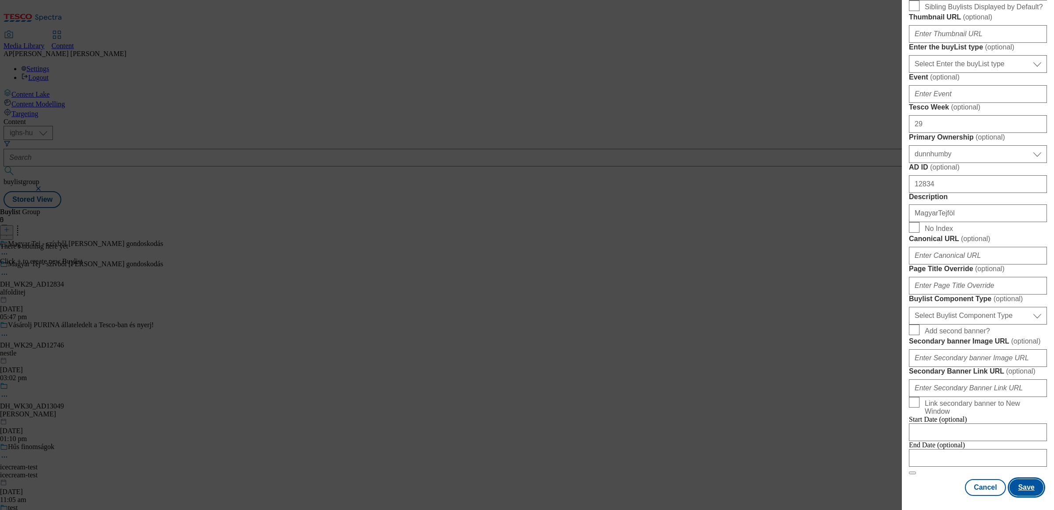
click at [1023, 479] on button "Save" at bounding box center [1027, 487] width 34 height 17
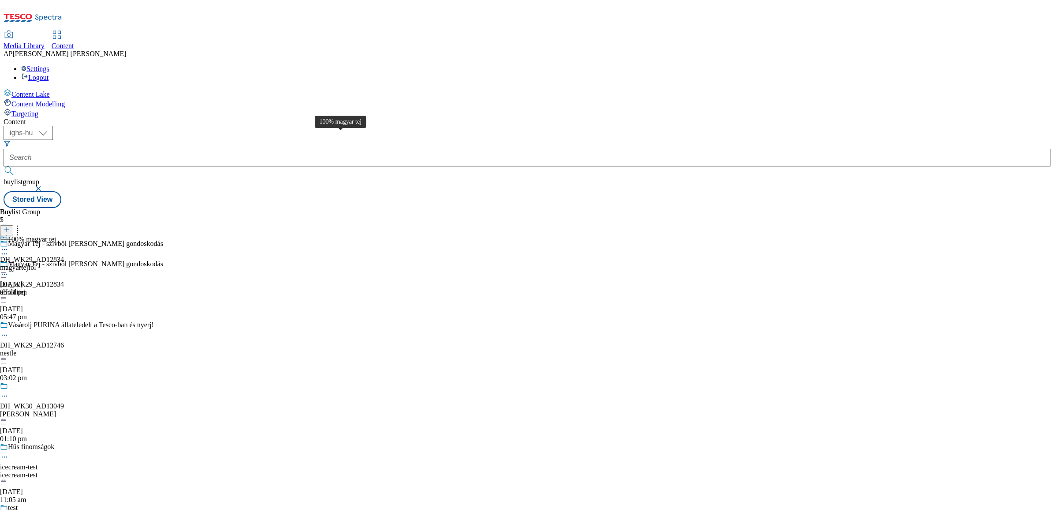
click at [56, 235] on div "100% magyar tej" at bounding box center [32, 239] width 48 height 8
click at [7, 227] on line at bounding box center [7, 229] width 0 height 4
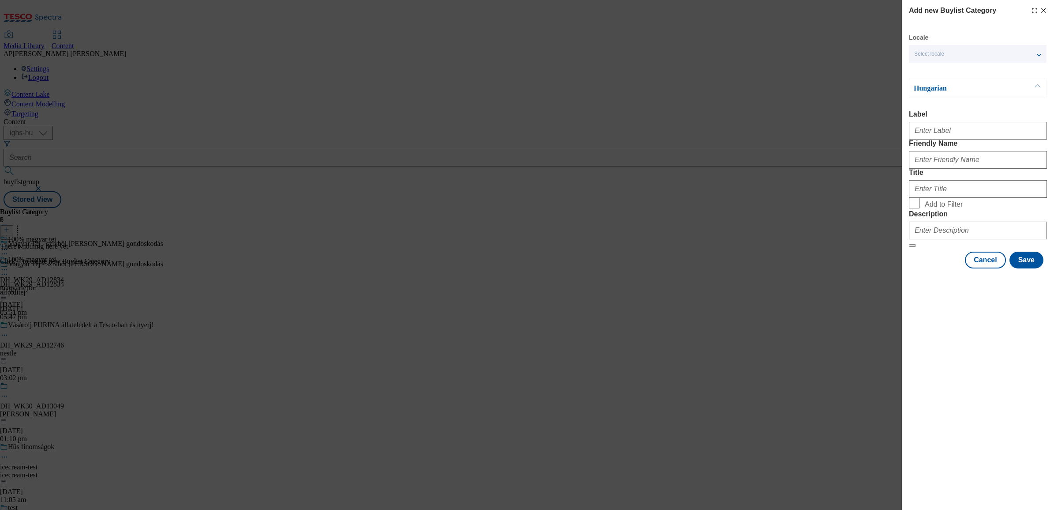
click at [930, 51] on span "Select locale" at bounding box center [930, 54] width 30 height 7
click at [929, 87] on label "English" at bounding box center [978, 91] width 138 height 19
click at [925, 87] on input "English" at bounding box center [920, 91] width 11 height 11
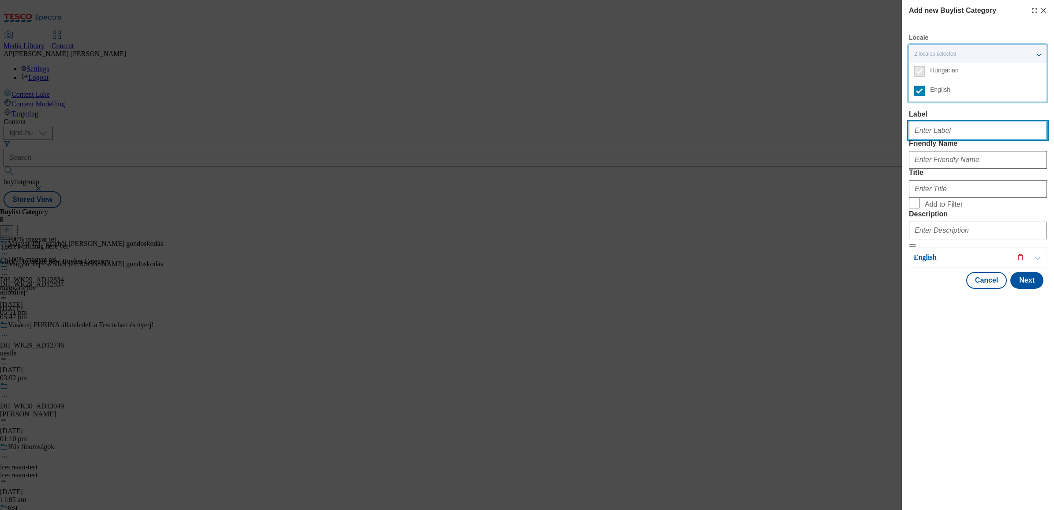
click at [930, 131] on input "Label" at bounding box center [978, 131] width 138 height 18
click at [975, 132] on input "Label" at bounding box center [978, 131] width 138 height 18
paste input "DH_WK29_AD12834"
type input "DH_WK29_AD12834"
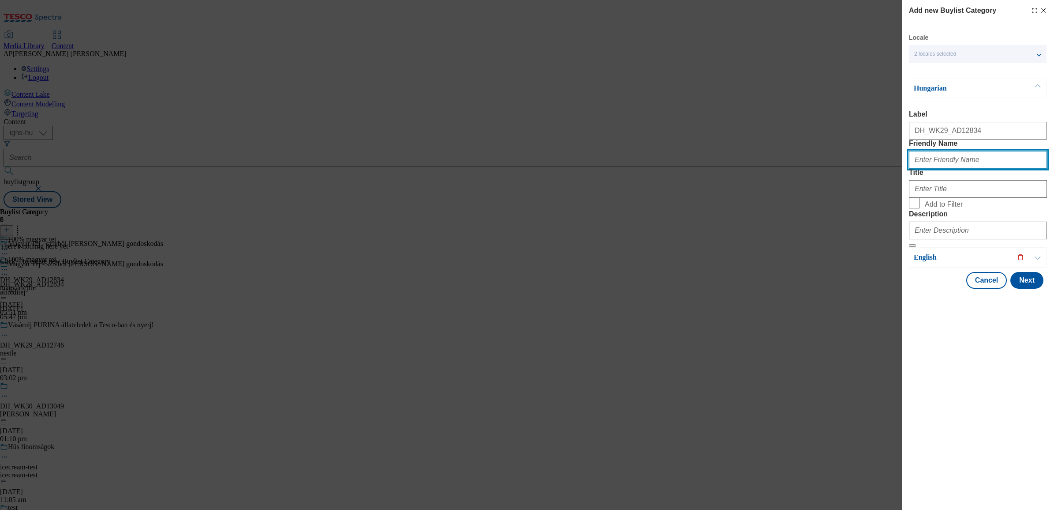
click at [968, 169] on input "Friendly Name" at bounding box center [978, 160] width 138 height 18
click at [954, 169] on input "Friendly Name" at bounding box center [978, 160] width 138 height 18
paste input "magyartejfol"
type input "magyartejfol"
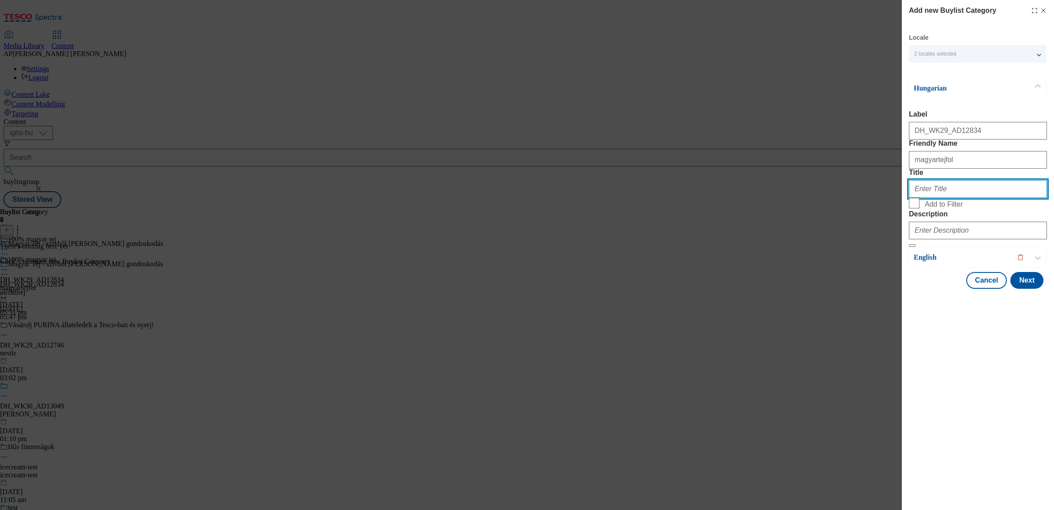
click at [942, 198] on input "Title" at bounding box center [978, 189] width 138 height 18
paste input "100% magyar tej"
type input "100% magyar tej"
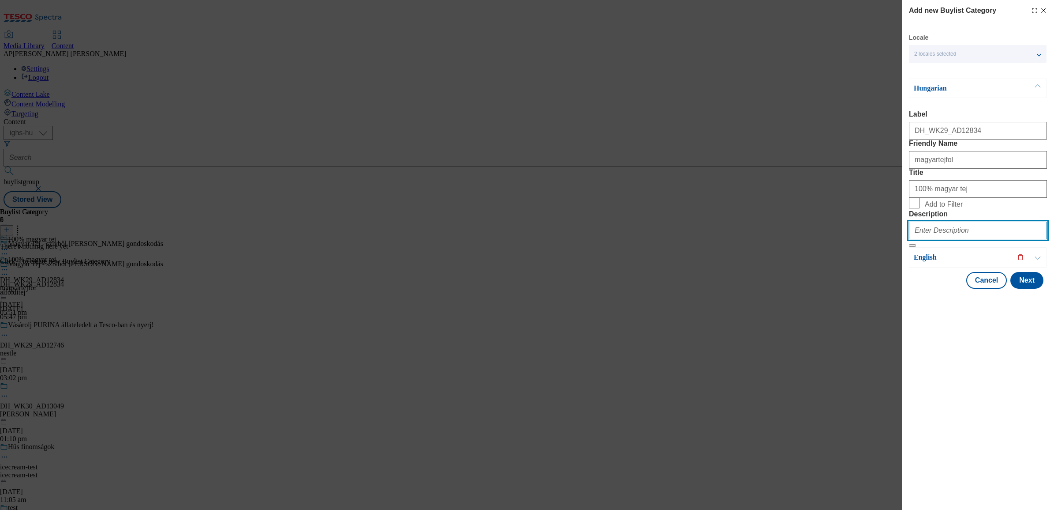
click at [940, 239] on input "Description" at bounding box center [978, 230] width 138 height 18
paste input "MagyarTejfol"
type input "MagyarTejfol"
click at [1031, 289] on button "Next" at bounding box center [1027, 280] width 33 height 17
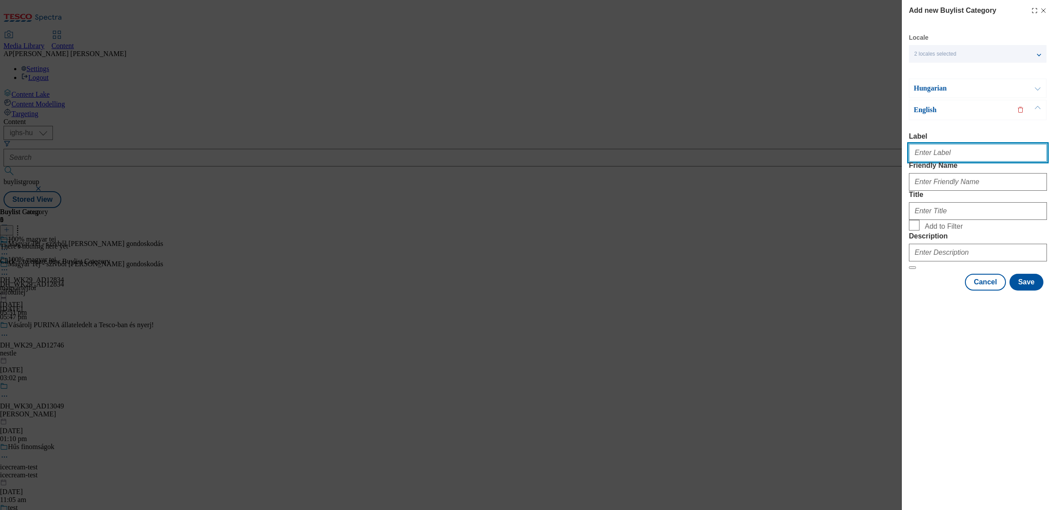
click at [945, 155] on input "Label" at bounding box center [978, 153] width 138 height 18
paste input "DH_WK29_AD12834"
type input "DH_WK29_AD12834"
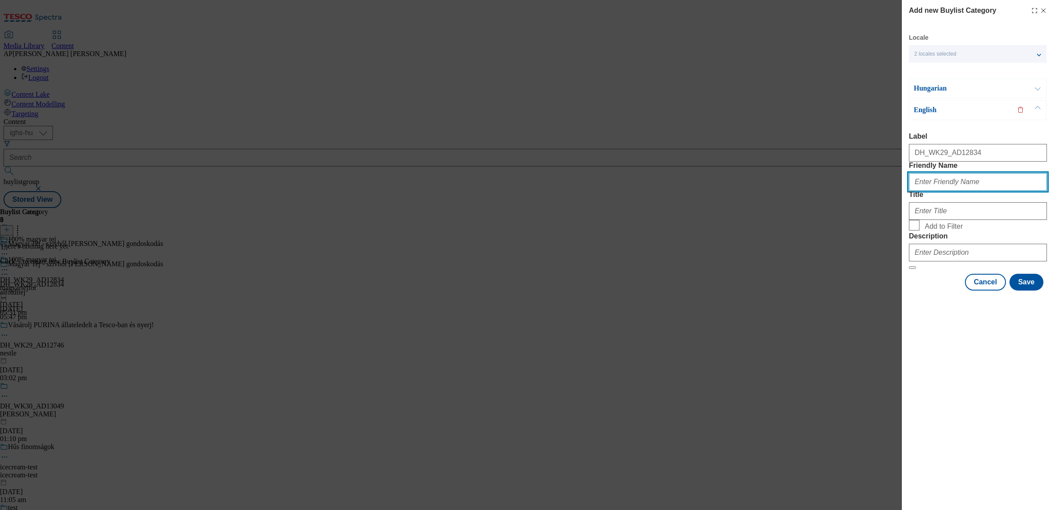
click at [936, 191] on input "Friendly Name" at bounding box center [978, 182] width 138 height 18
paste input "magyartejfol"
type input "magyartejfol"
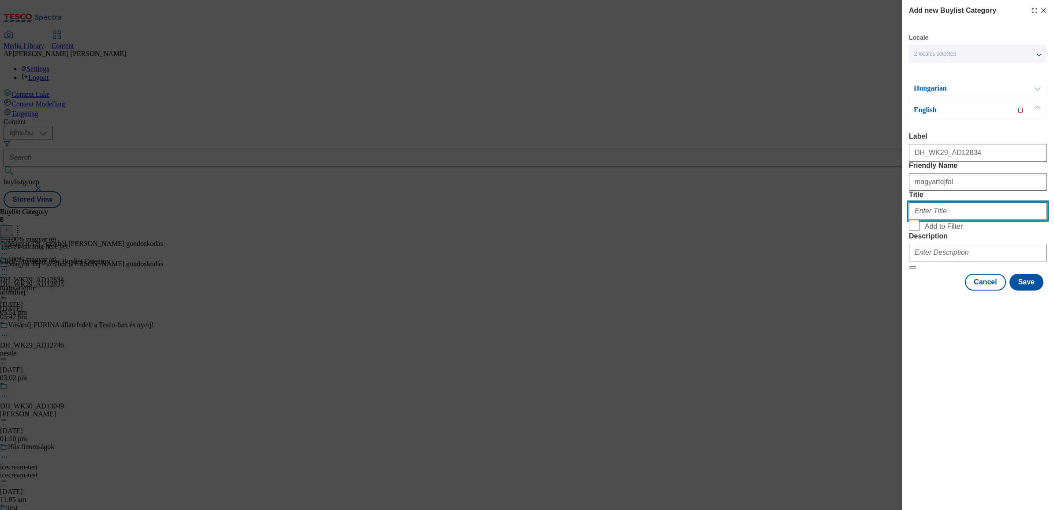
click at [943, 220] on input "Title" at bounding box center [978, 211] width 138 height 18
paste input "100% Hungarian milk"
type input "100% Hungarian milk"
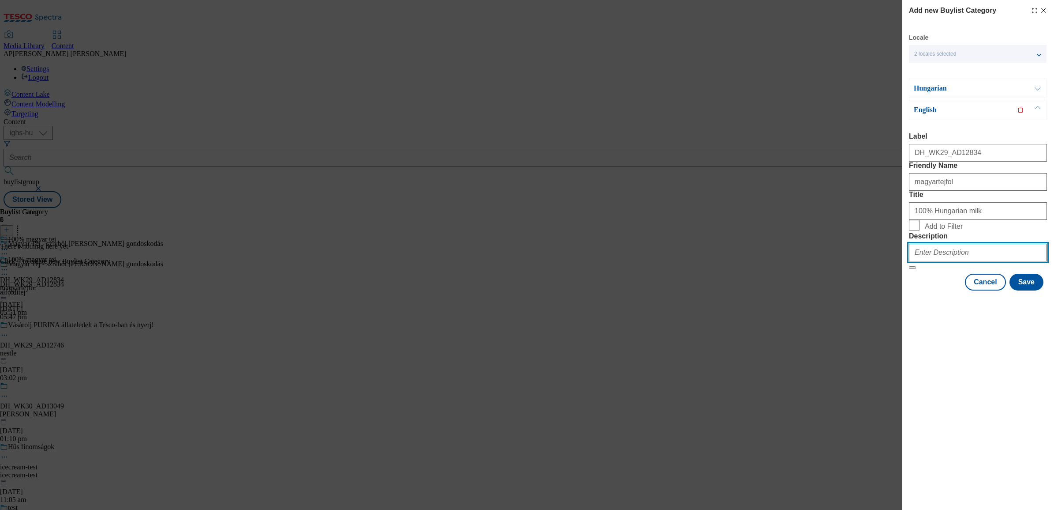
click at [969, 261] on input "Description" at bounding box center [978, 253] width 138 height 18
paste input "MagyarTejfol"
type input "MagyarTejfol"
click at [1030, 290] on button "Save" at bounding box center [1027, 282] width 34 height 17
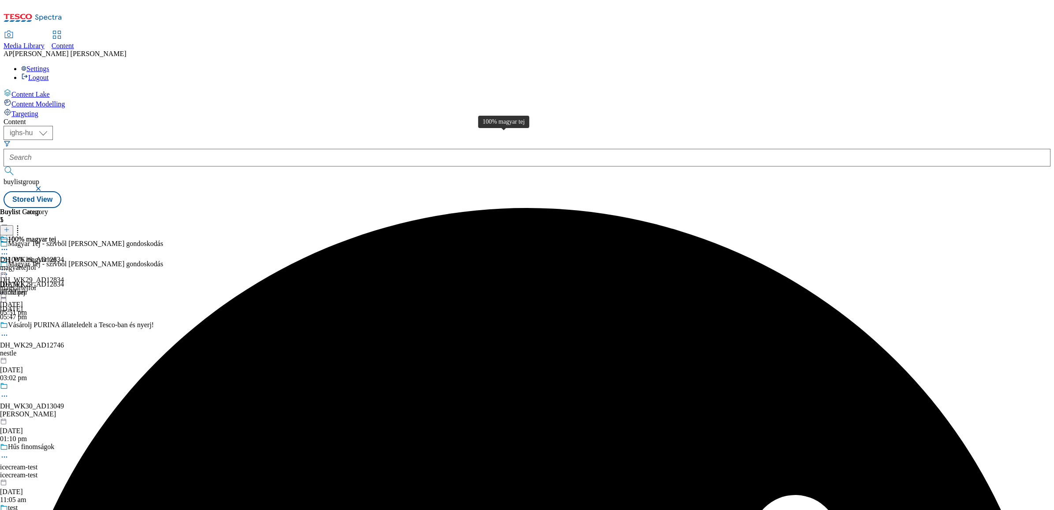
click at [56, 235] on div "100% magyar tej" at bounding box center [32, 239] width 48 height 8
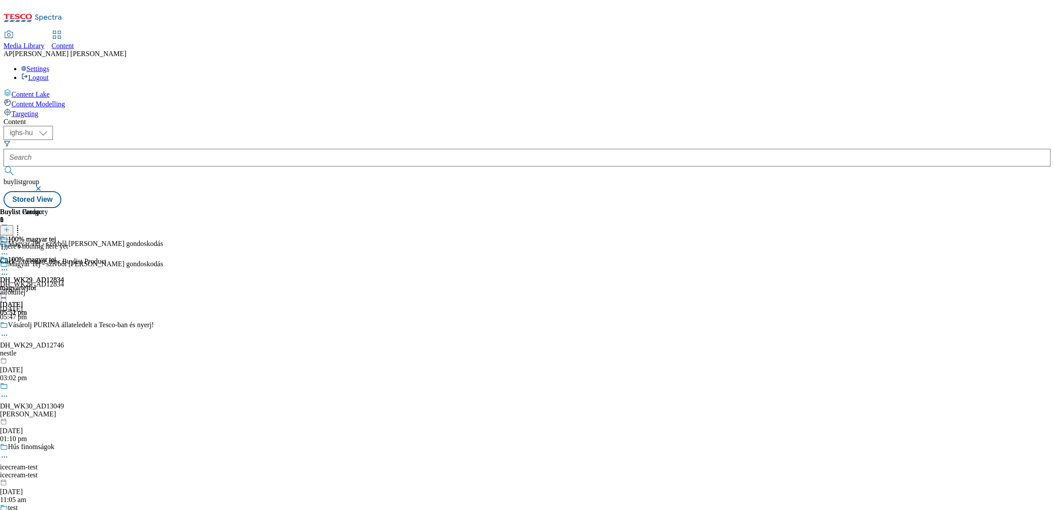
click at [10, 226] on icon at bounding box center [7, 229] width 6 height 6
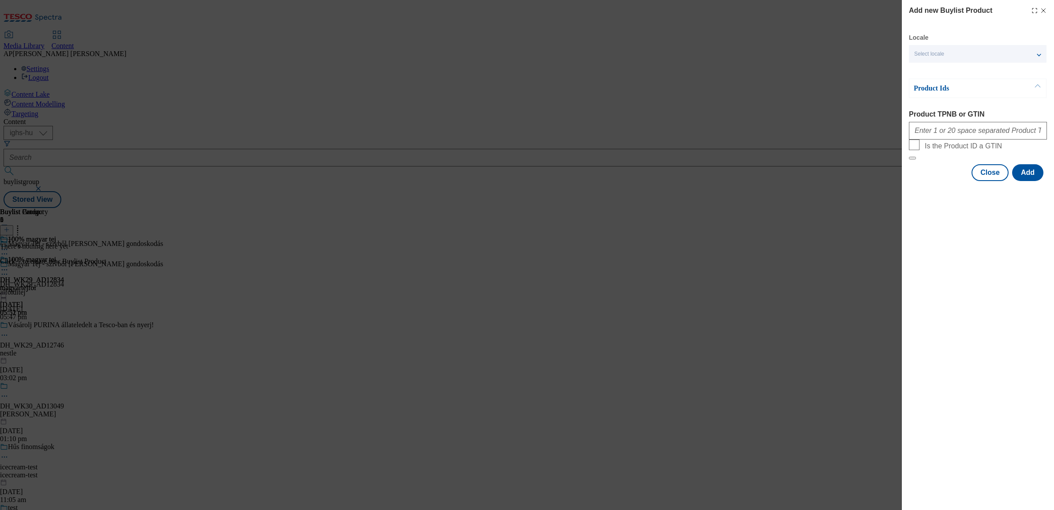
click at [936, 53] on span "Select locale" at bounding box center [930, 54] width 30 height 7
click at [934, 90] on span "English" at bounding box center [940, 89] width 20 height 5
click at [925, 90] on input "English" at bounding box center [920, 91] width 11 height 11
click at [934, 239] on div "Add new Buylist Product Locale 2 locales selected Hungarian English Product Ids…" at bounding box center [978, 255] width 152 height 510
click at [957, 136] on input "Product TPNB or GTIN" at bounding box center [978, 131] width 138 height 18
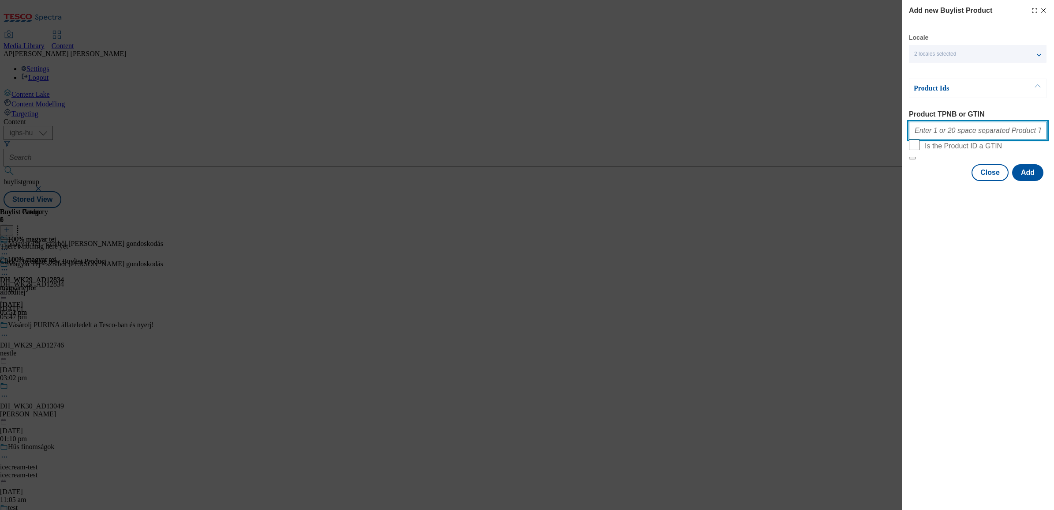
paste input "105005317 105005318 120386408 120141791 210263903"
type input "105005317 105005318 120386408 120141791 210263903"
click at [1028, 181] on button "Add" at bounding box center [1028, 172] width 31 height 17
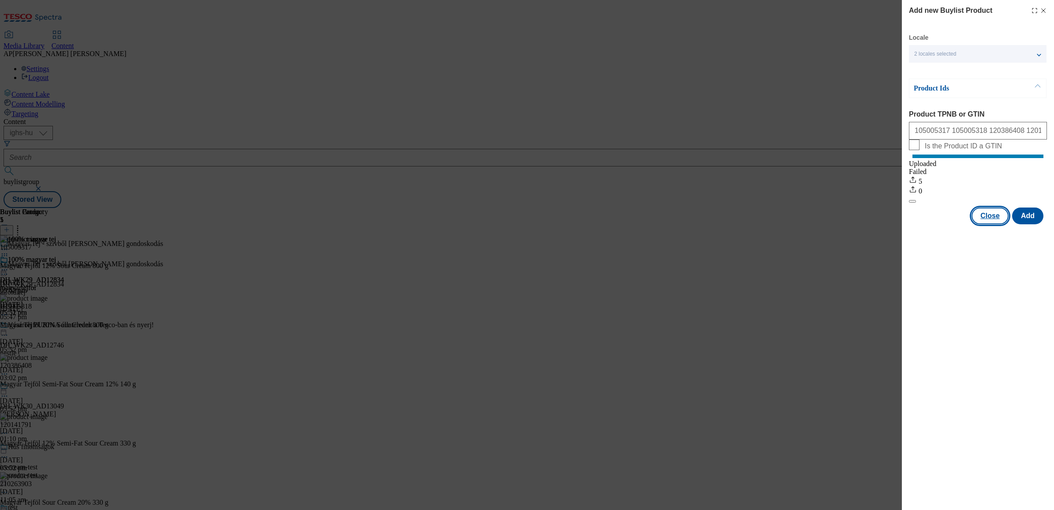
click at [990, 224] on button "Close" at bounding box center [990, 215] width 37 height 17
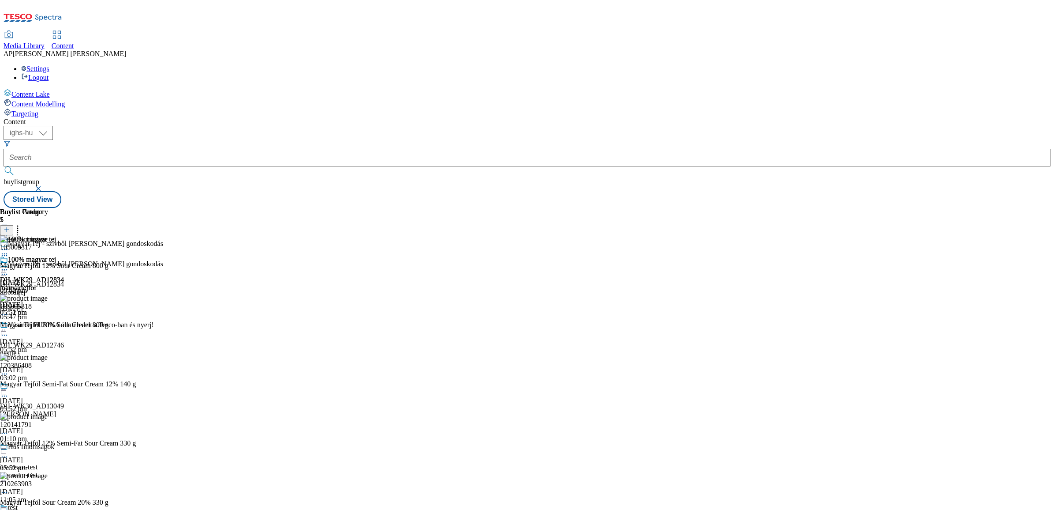
click at [9, 310] on icon at bounding box center [4, 314] width 9 height 9
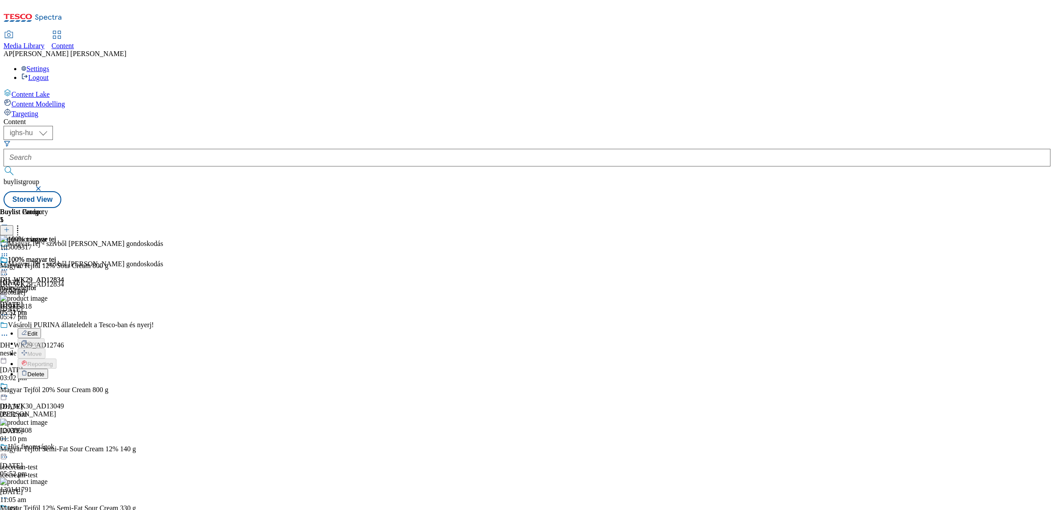
click at [830, 208] on div "Buylist Group 5 Magyar Tej - szívből jövő gondoskodás Magyar Tej - szívből jövő…" at bounding box center [527, 208] width 1047 height 0
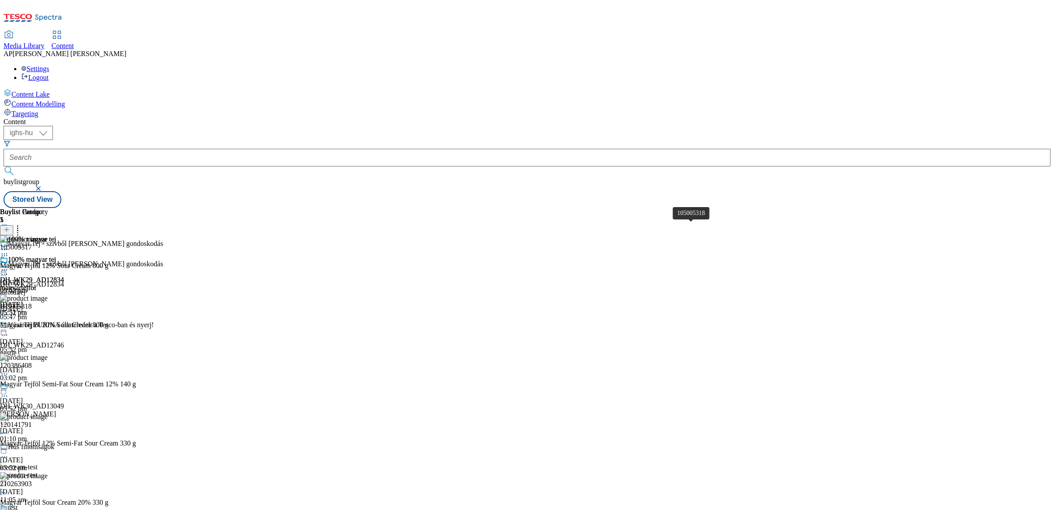
click at [32, 302] on div "105005318" at bounding box center [16, 306] width 32 height 8
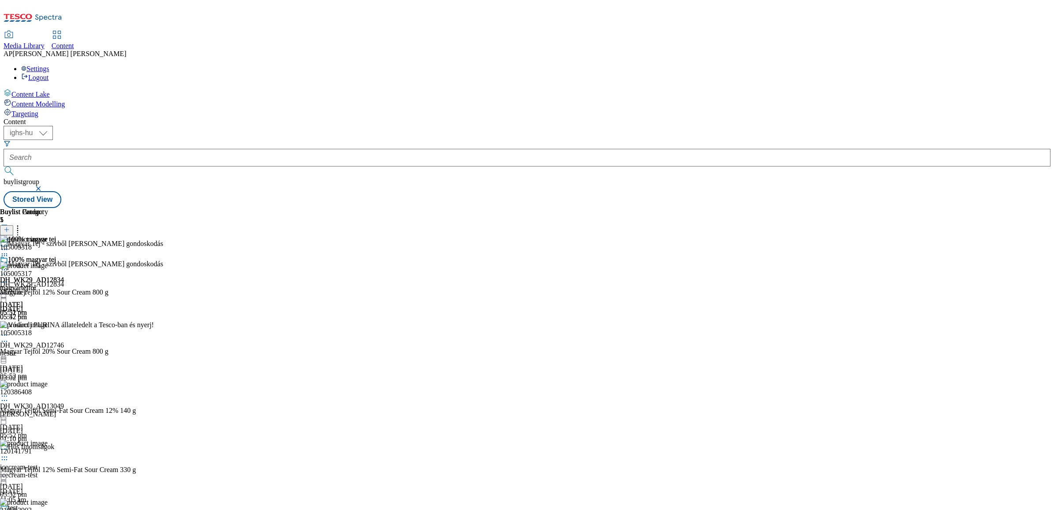
click at [22, 224] on icon at bounding box center [17, 228] width 9 height 9
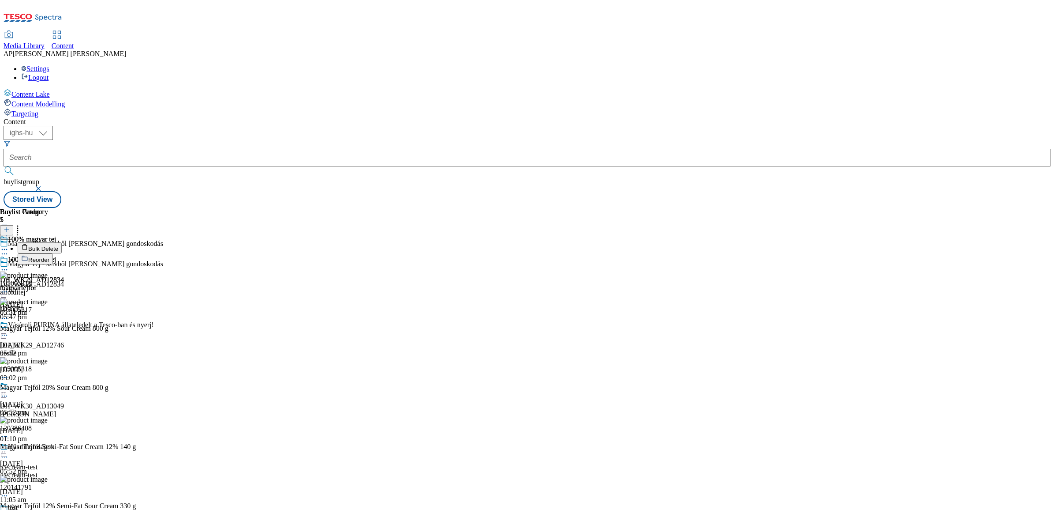
click at [53, 253] on button "Reorder" at bounding box center [35, 258] width 35 height 11
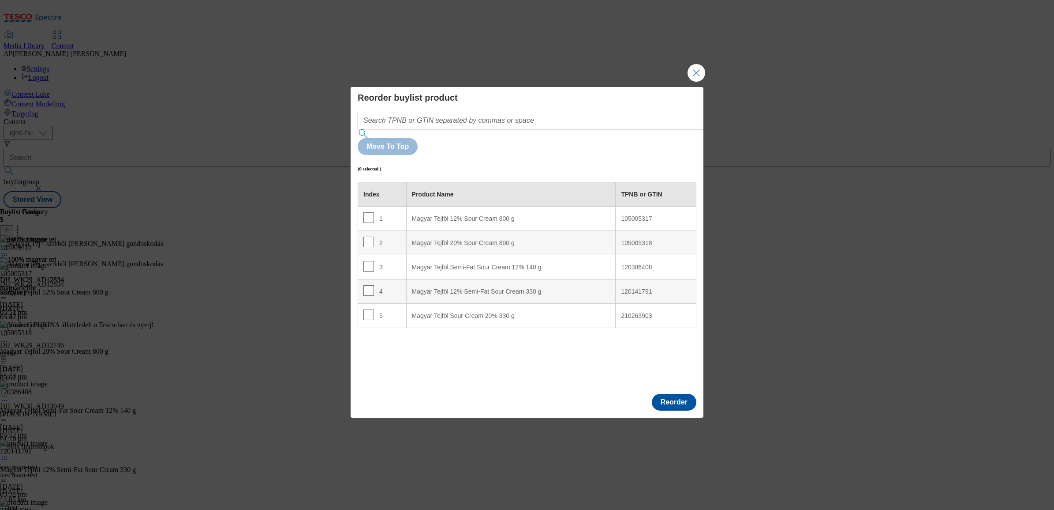
drag, startPoint x: 416, startPoint y: 219, endPoint x: 415, endPoint y: 215, distance: 4.5
click at [415, 239] on div "Magyar Tejföl 20% Sour Cream 800 g" at bounding box center [511, 243] width 199 height 8
click at [370, 236] on input "Modal" at bounding box center [369, 241] width 11 height 11
checkbox input "true"
click at [670, 394] on button "Reorder" at bounding box center [674, 402] width 45 height 17
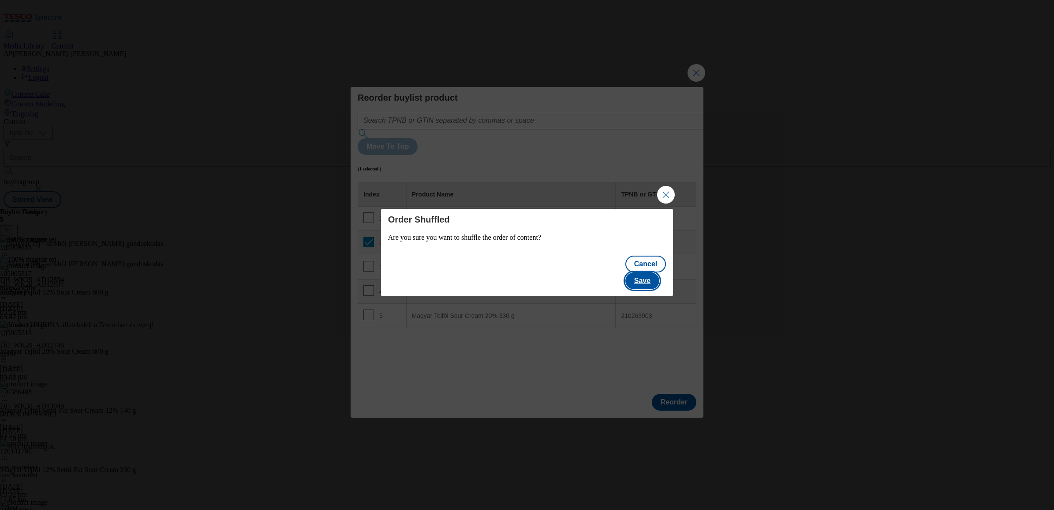
click at [653, 273] on button "Save" at bounding box center [643, 280] width 34 height 17
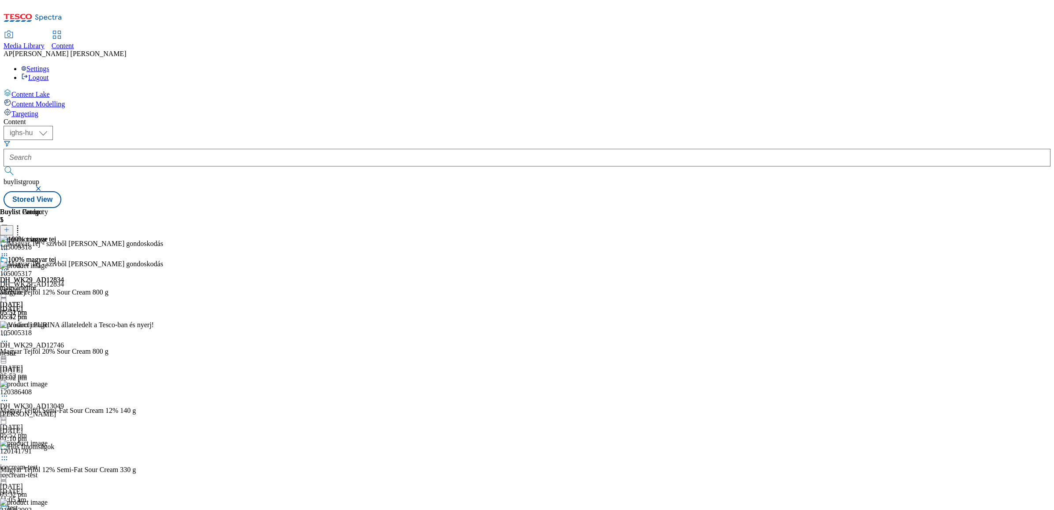
click at [9, 337] on icon at bounding box center [4, 341] width 9 height 9
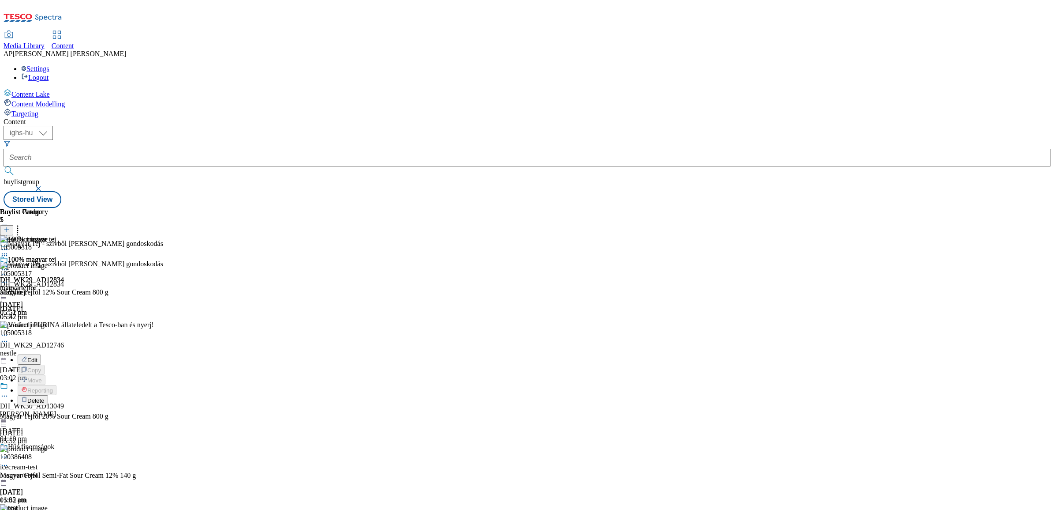
click at [22, 224] on icon at bounding box center [17, 228] width 9 height 9
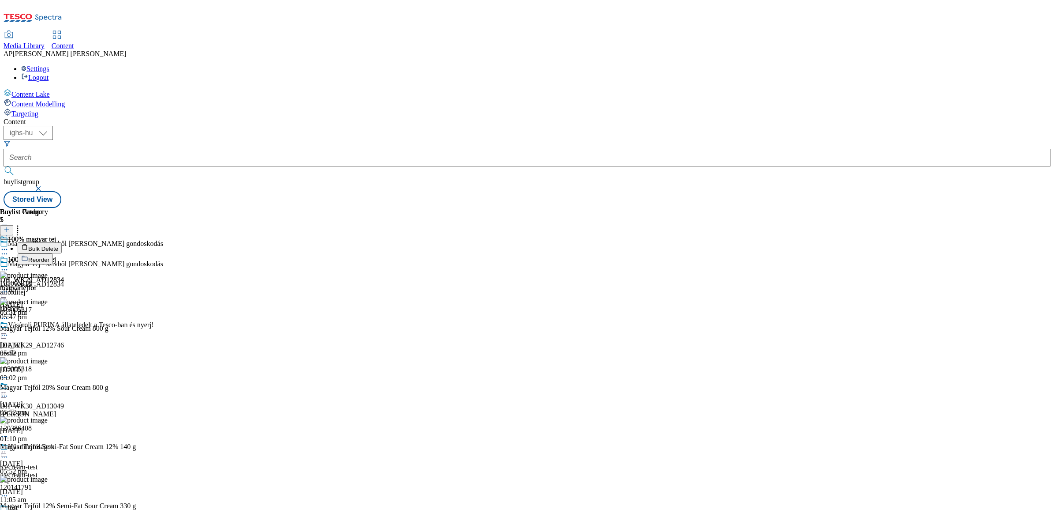
click at [53, 253] on button "Reorder" at bounding box center [35, 258] width 35 height 11
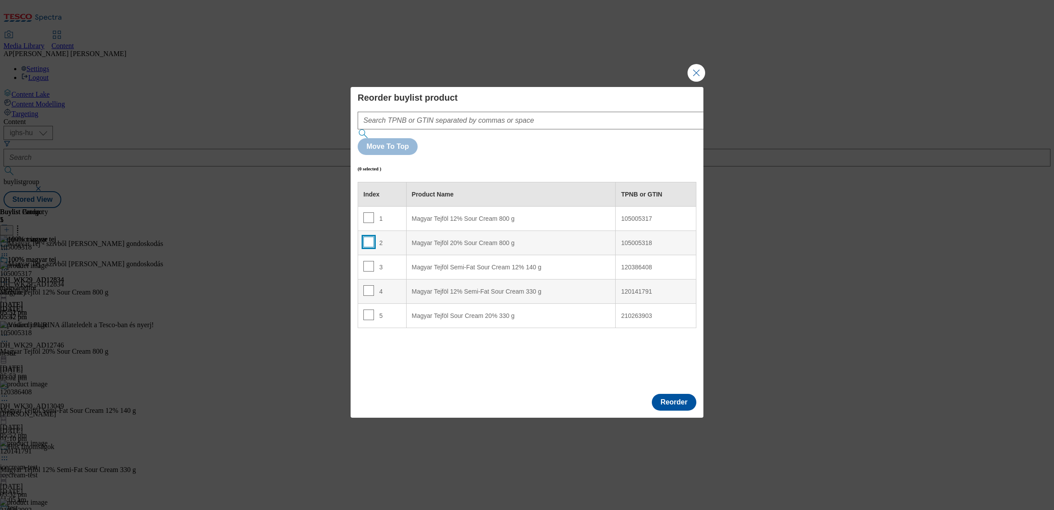
click at [366, 236] on input "Modal" at bounding box center [369, 241] width 11 height 11
click at [456, 239] on div "Magyar Tejföl 20% Sour Cream 800 g" at bounding box center [511, 243] width 199 height 8
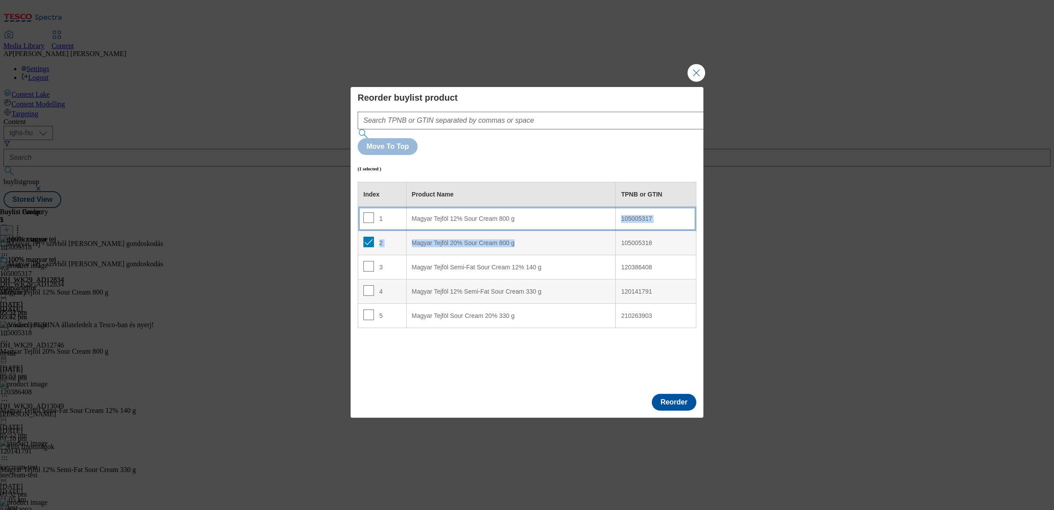
drag, startPoint x: 518, startPoint y: 221, endPoint x: 518, endPoint y: 190, distance: 30.9
click at [518, 206] on tbody "1 Magyar Tejföl 12% Sour Cream 800 g 105005317 2 Magyar Tejföl 20% Sour Cream 8…" at bounding box center [527, 266] width 338 height 121
drag, startPoint x: 518, startPoint y: 190, endPoint x: 539, endPoint y: 220, distance: 36.5
click at [539, 239] on div "Magyar Tejföl 20% Sour Cream 800 g" at bounding box center [511, 243] width 199 height 8
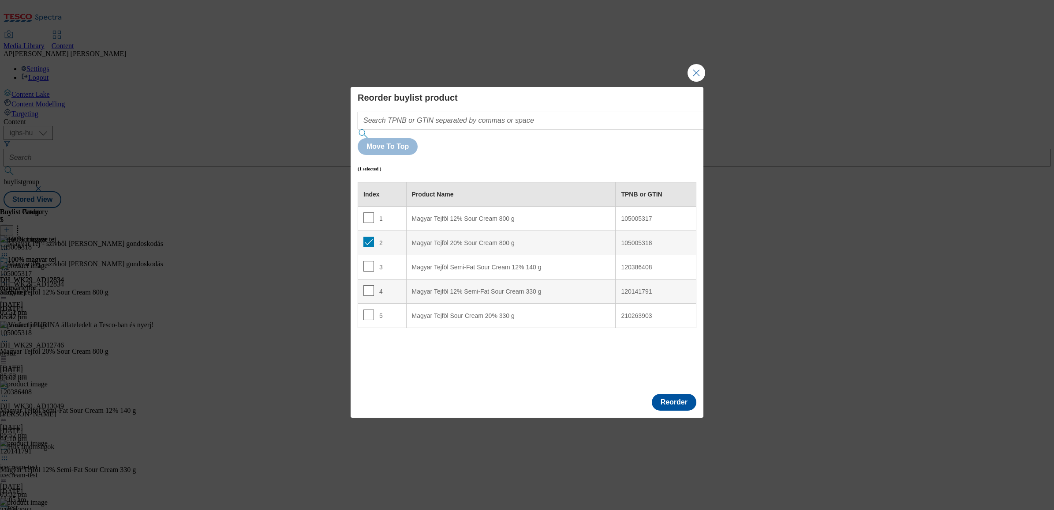
drag, startPoint x: 532, startPoint y: 216, endPoint x: 526, endPoint y: 216, distance: 5.7
click at [526, 239] on div "Magyar Tejföl 20% Sour Cream 800 g" at bounding box center [511, 243] width 199 height 8
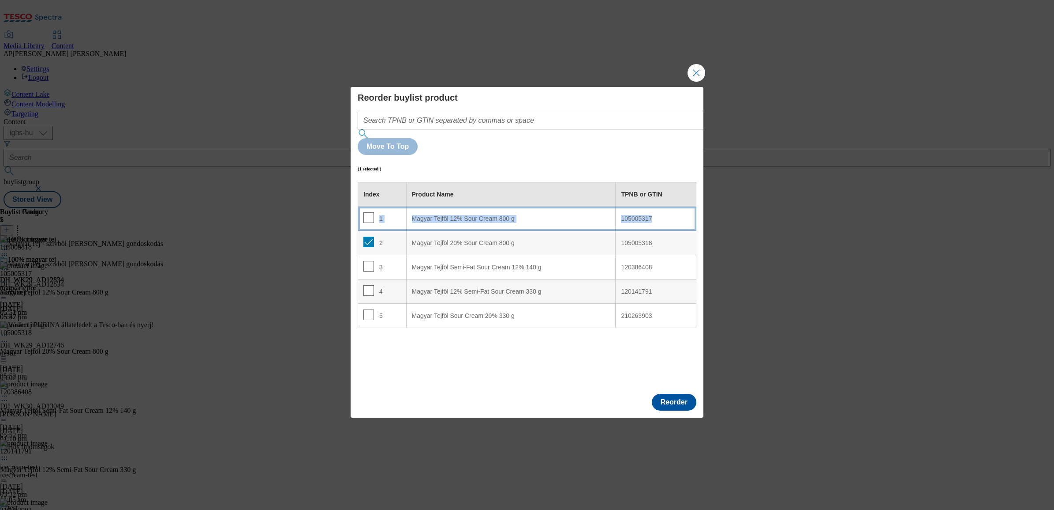
drag, startPoint x: 383, startPoint y: 218, endPoint x: 384, endPoint y: 190, distance: 27.4
click at [384, 206] on tbody "1 Magyar Tejföl 12% Sour Cream 800 g 105005317 2 Magyar Tejföl 20% Sour Cream 8…" at bounding box center [527, 266] width 338 height 121
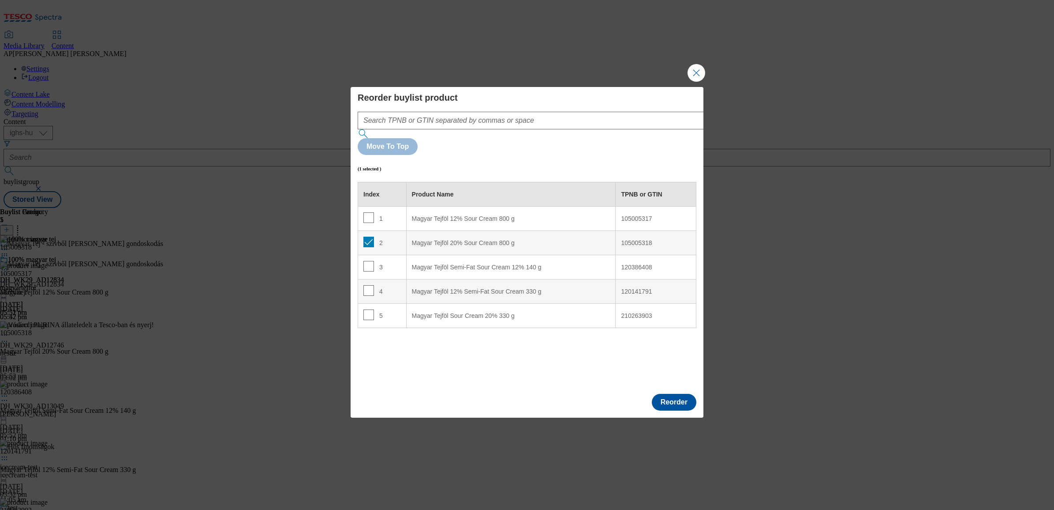
click at [391, 320] on div "Index Product Name TPNB or GTIN 1 Magyar Tejföl 12% Sour Cream 800 g 105005317 …" at bounding box center [527, 284] width 339 height 205
click at [369, 236] on input "Modal" at bounding box center [369, 241] width 11 height 11
checkbox input "false"
click at [371, 212] on input "Modal" at bounding box center [369, 217] width 11 height 11
drag, startPoint x: 393, startPoint y: 195, endPoint x: 398, endPoint y: 202, distance: 8.9
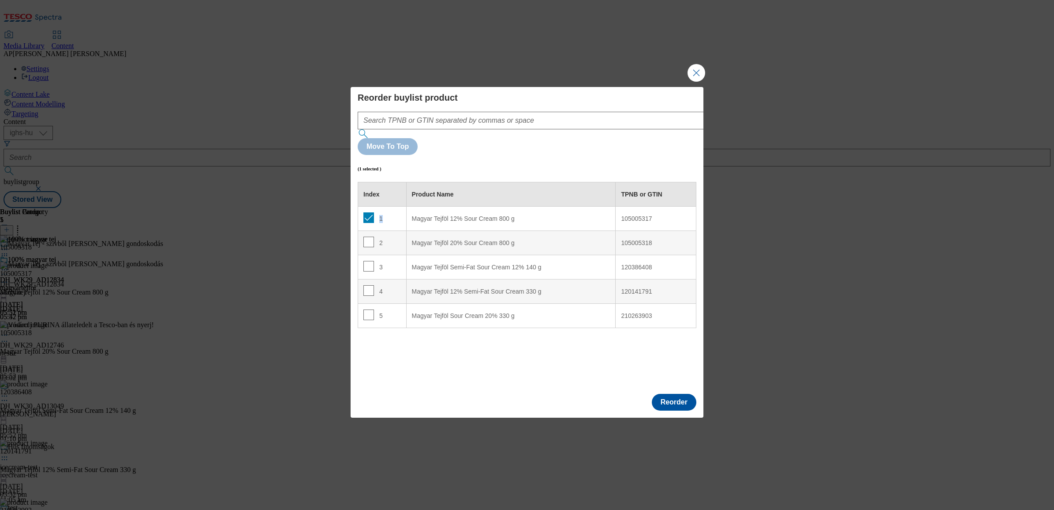
click at [398, 206] on td "1" at bounding box center [382, 218] width 49 height 24
click at [437, 358] on div "Index Product Name TPNB or GTIN 1 Magyar Tejföl 12% Sour Cream 800 g 105005317 …" at bounding box center [527, 284] width 339 height 205
click at [502, 347] on div "Index Product Name TPNB or GTIN 1 Magyar Tejföl 12% Sour Cream 800 g 105005317 …" at bounding box center [527, 284] width 339 height 205
click at [371, 212] on input "Modal" at bounding box center [369, 217] width 11 height 11
checkbox input "false"
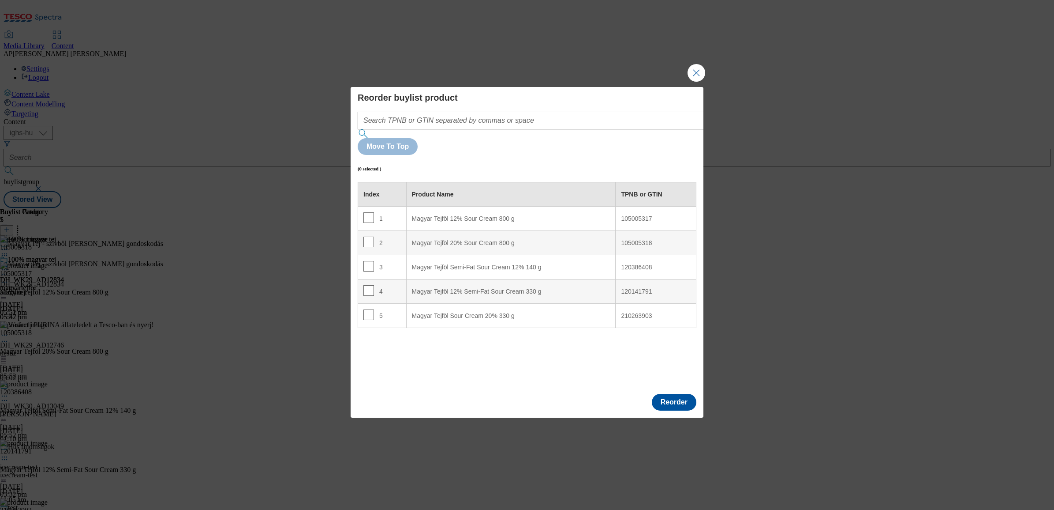
click at [660, 239] on div "105005318" at bounding box center [656, 243] width 70 height 8
click at [653, 239] on div "105005318" at bounding box center [656, 243] width 70 height 8
drag, startPoint x: 660, startPoint y: 219, endPoint x: 610, endPoint y: 220, distance: 50.3
click at [610, 231] on tr "2 Magyar Tejföl 20% Sour Cream 800 g 105005318" at bounding box center [527, 243] width 338 height 24
copy tr "Magyar Tejföl 20% Sour Cream 800 g 105005318"
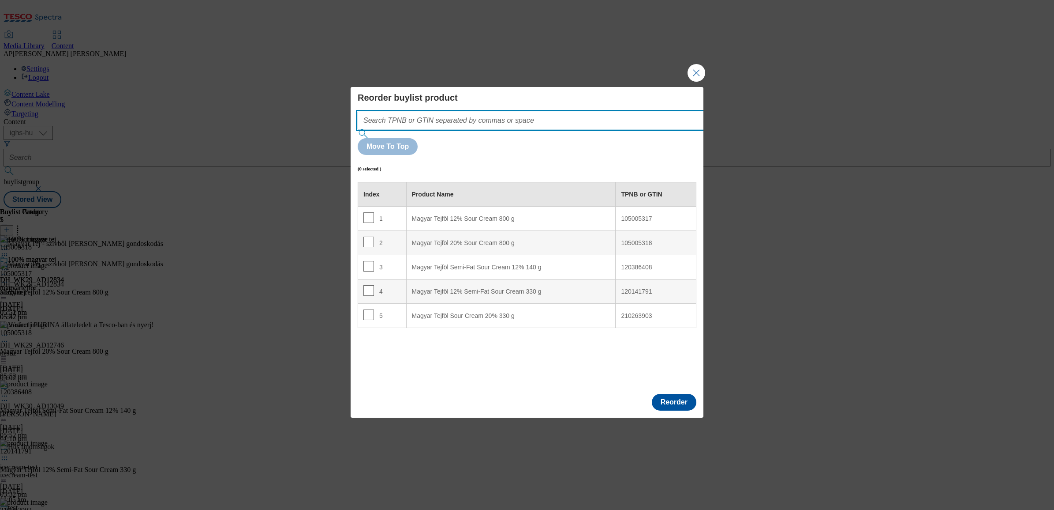
click at [458, 129] on input "Modal" at bounding box center [544, 121] width 373 height 18
paste input "105005318"
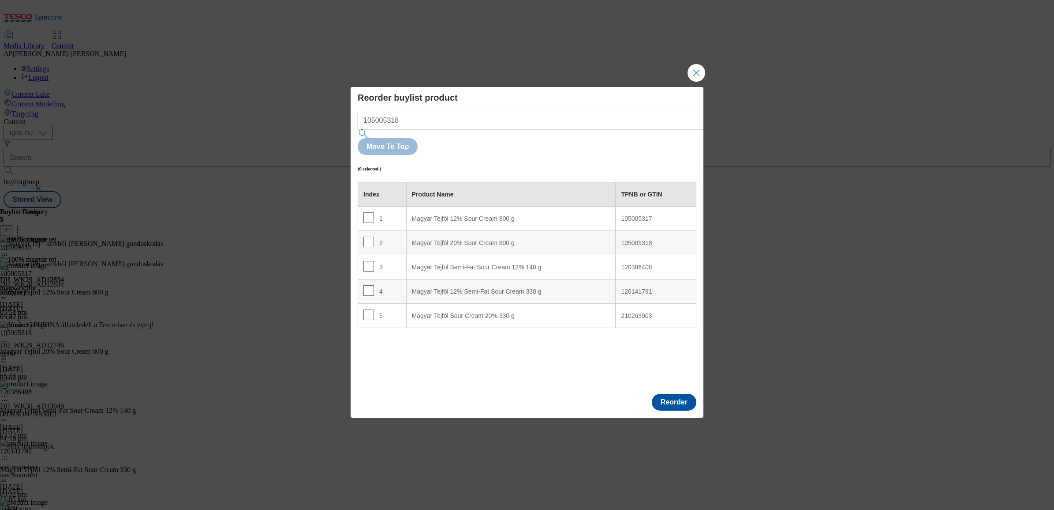
click at [694, 138] on div "Move To Top" at bounding box center [527, 146] width 339 height 17
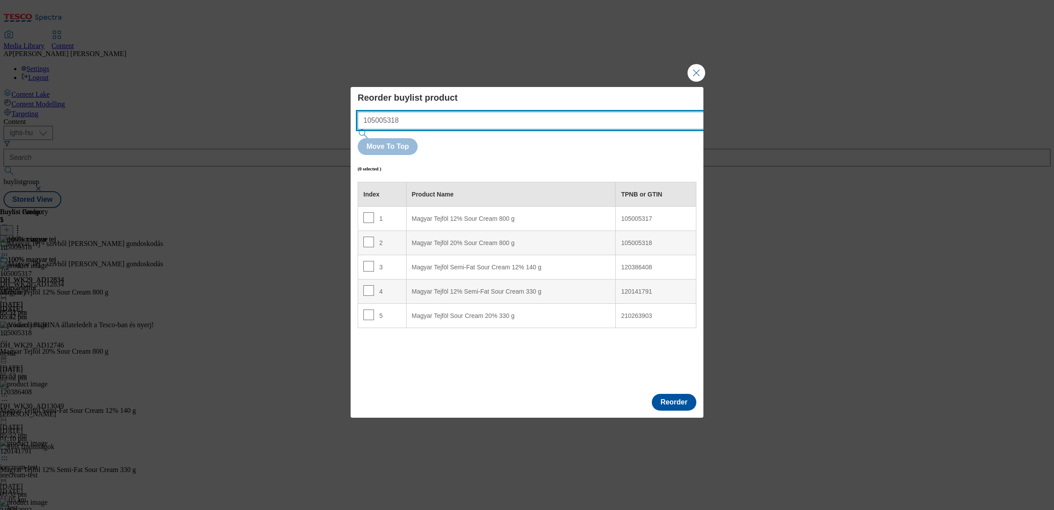
click at [548, 129] on input "105005318" at bounding box center [544, 121] width 373 height 18
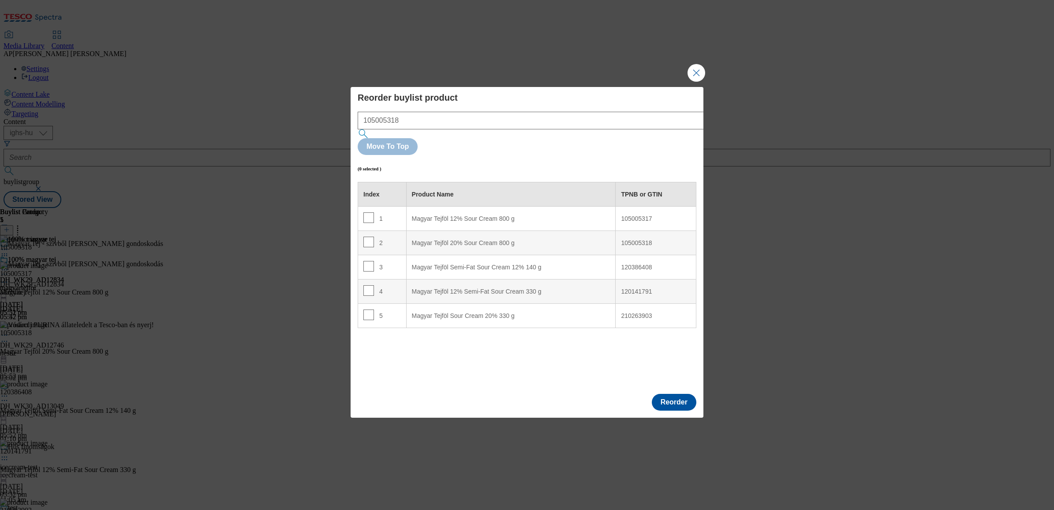
drag, startPoint x: 473, startPoint y: 356, endPoint x: 437, endPoint y: 270, distance: 92.5
click at [472, 356] on div "Index Product Name TPNB or GTIN 1 Magyar Tejföl 12% Sour Cream 800 g 105005317 …" at bounding box center [527, 284] width 339 height 205
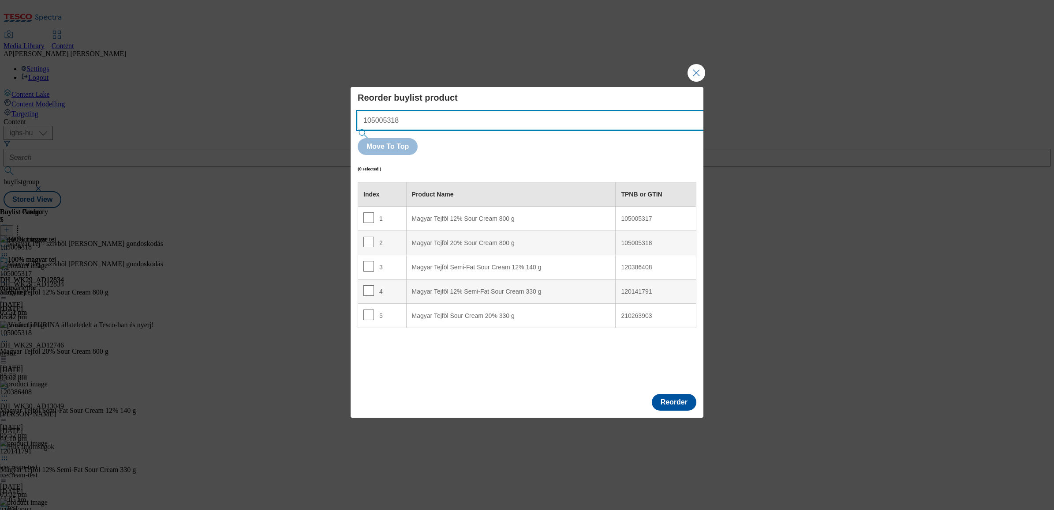
click at [371, 129] on input "105005318" at bounding box center [544, 121] width 373 height 18
type input "105005318"
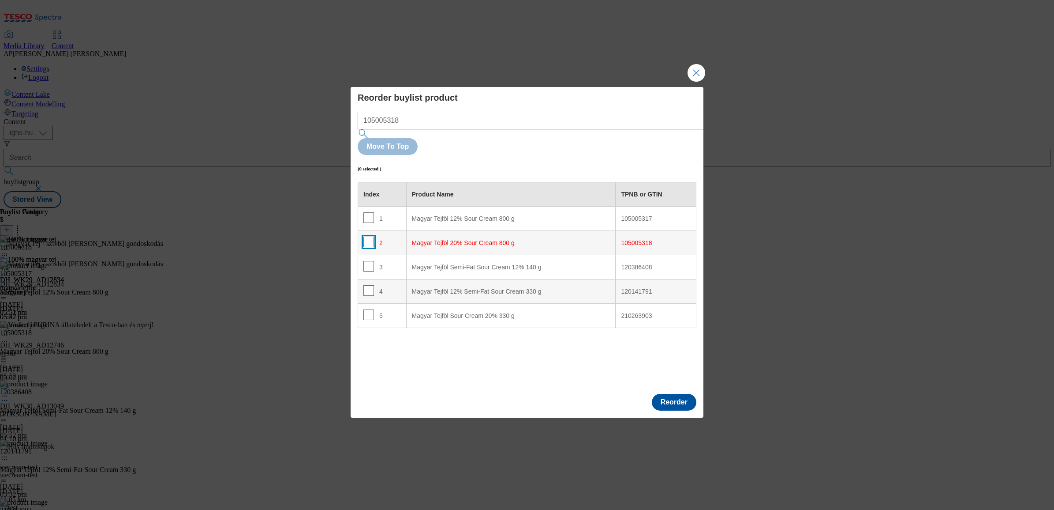
click at [365, 236] on input "Modal" at bounding box center [369, 241] width 11 height 11
checkbox input "true"
click at [545, 239] on div "Magyar Tejföl 20% Sour Cream 800 g" at bounding box center [511, 243] width 199 height 8
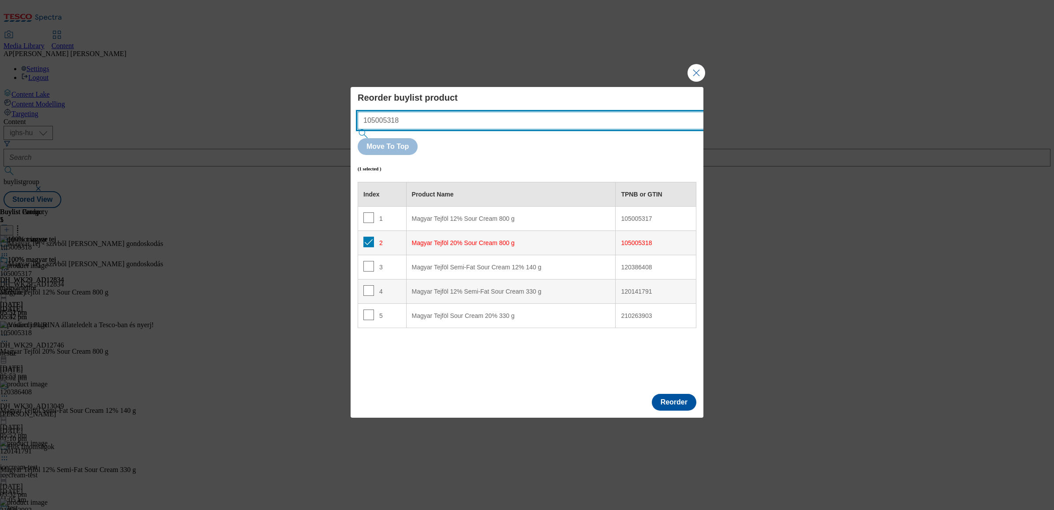
click at [449, 129] on input "105005318" at bounding box center [544, 121] width 373 height 18
type input "105005318,"
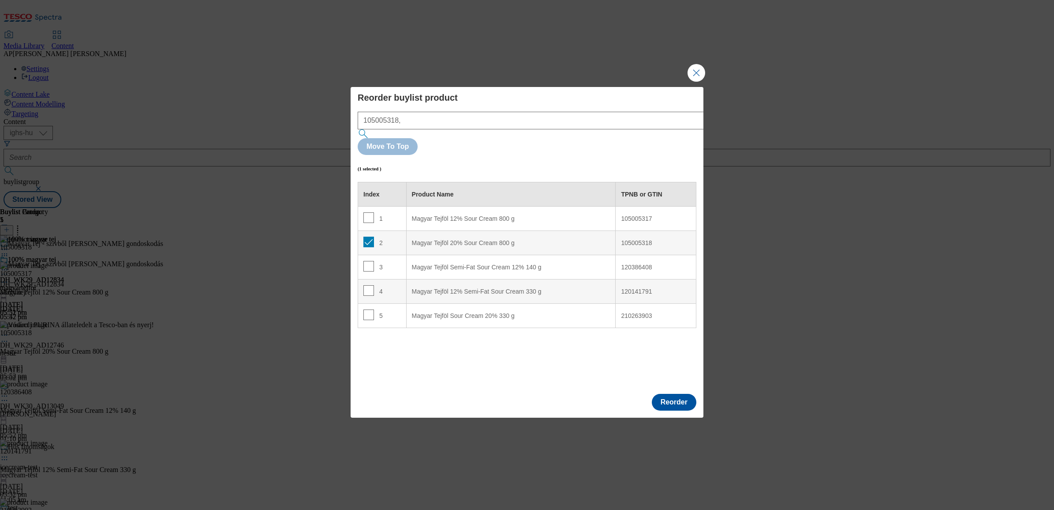
click at [465, 340] on div "Index Product Name TPNB or GTIN 1 Magyar Tejföl 12% Sour Cream 800 g 105005317 …" at bounding box center [527, 284] width 339 height 205
click at [698, 82] on button "Close Modal" at bounding box center [697, 73] width 18 height 18
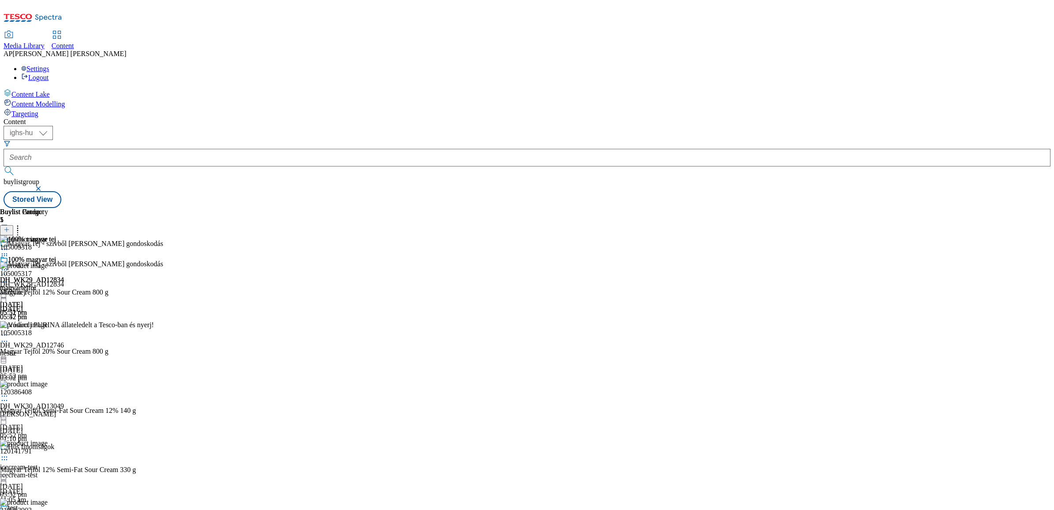
click at [848, 208] on div "Buylist Group 5 Magyar Tej - szívből jövő gondoskodás Magyar Tej - szívből jövő…" at bounding box center [527, 208] width 1047 height 0
click at [9, 265] on icon at bounding box center [4, 269] width 9 height 9
click at [48, 326] on span "Preview" at bounding box center [37, 329] width 21 height 7
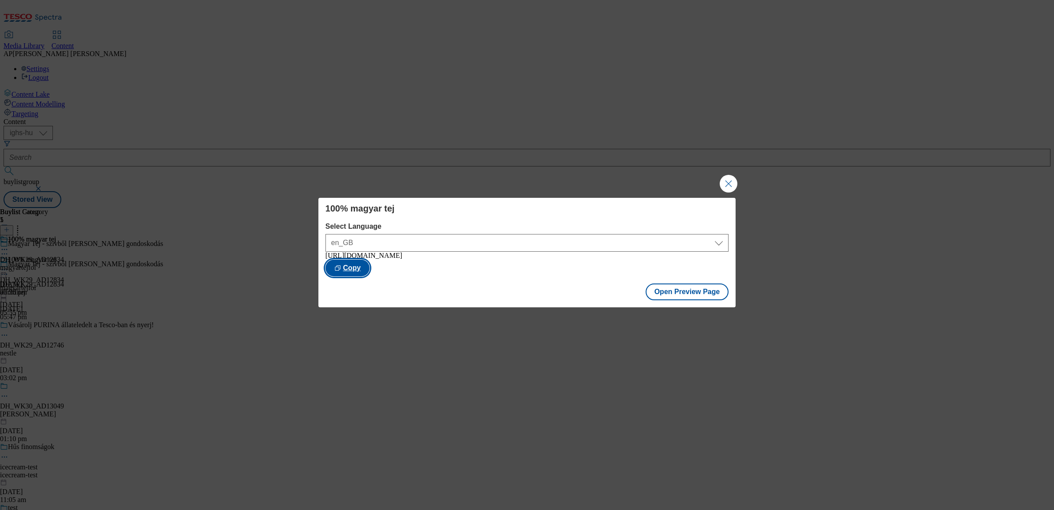
click at [370, 267] on button "Copy" at bounding box center [348, 267] width 44 height 17
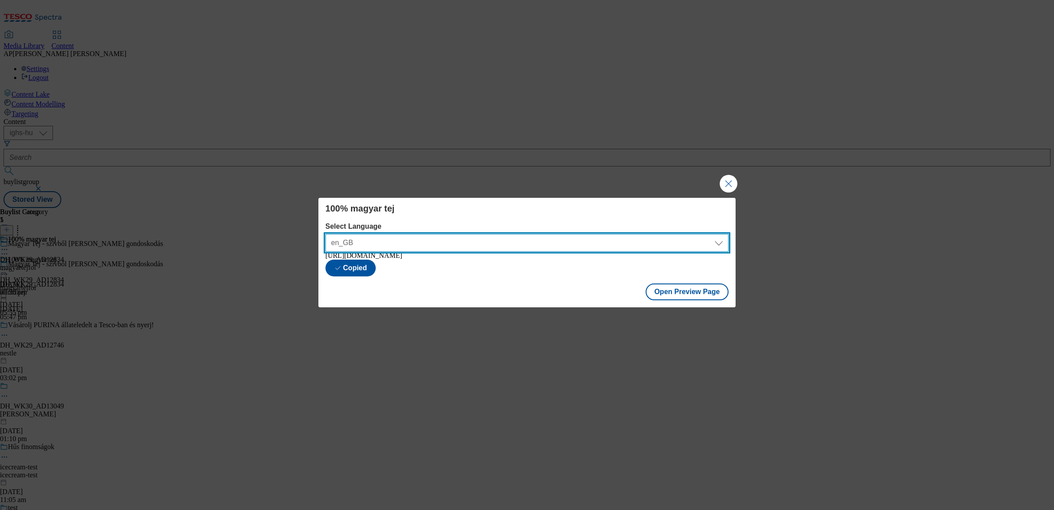
click at [719, 243] on select "en_GB hu_HU" at bounding box center [527, 243] width 403 height 18
select select "https://bevasarlas.tesco.hu/groceries/hu-HU/buylists/alfolditej/magyartejfol/pr…"
click at [326, 234] on select "en_GB hu_HU" at bounding box center [527, 243] width 403 height 18
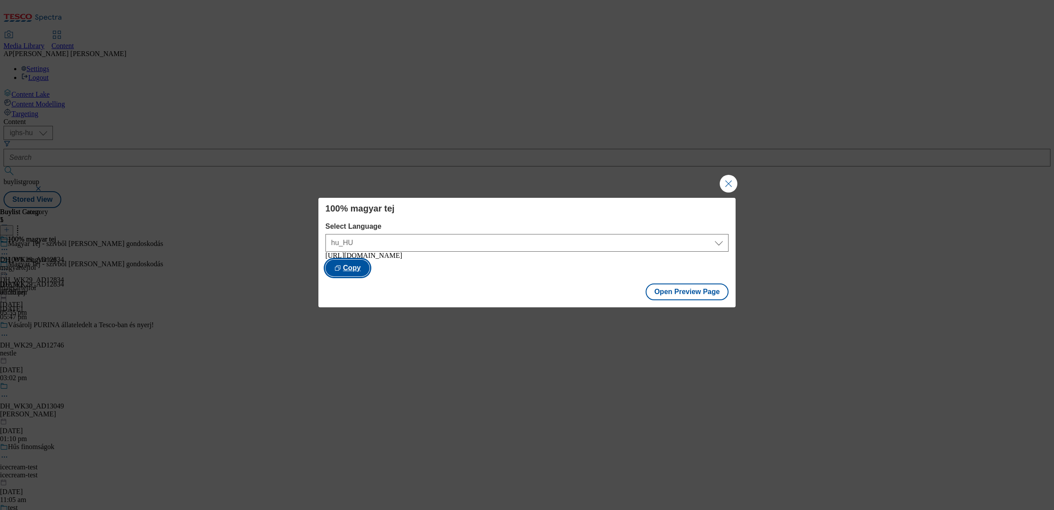
click at [370, 267] on button "Copy" at bounding box center [348, 267] width 44 height 17
click at [728, 179] on button "Close Modal" at bounding box center [729, 184] width 18 height 18
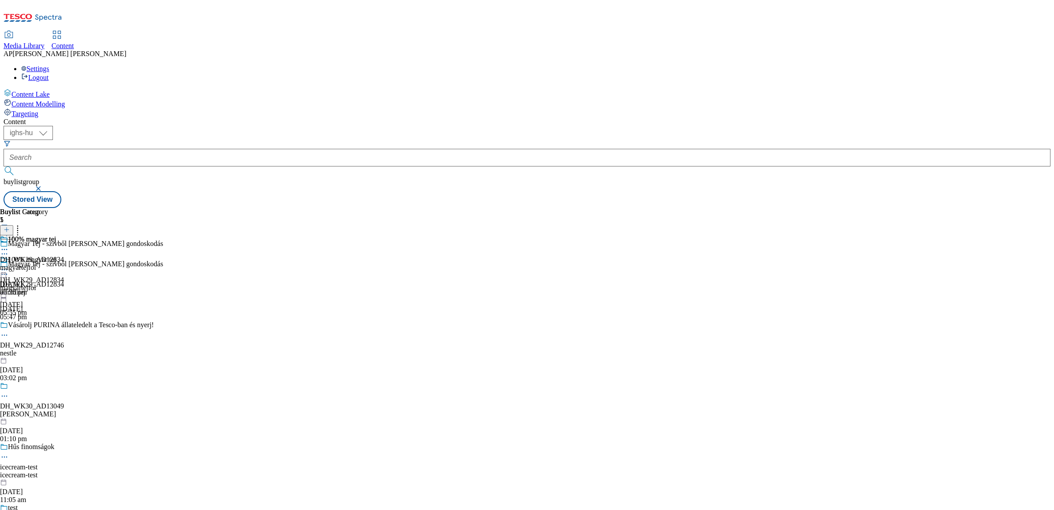
click at [9, 265] on icon at bounding box center [4, 269] width 9 height 9
click at [47, 356] on span "Publish" at bounding box center [36, 359] width 19 height 7
click at [9, 265] on icon at bounding box center [4, 269] width 9 height 9
click at [73, 346] on span "Open Preview Url" at bounding box center [50, 349] width 46 height 7
